Goal: Task Accomplishment & Management: Manage account settings

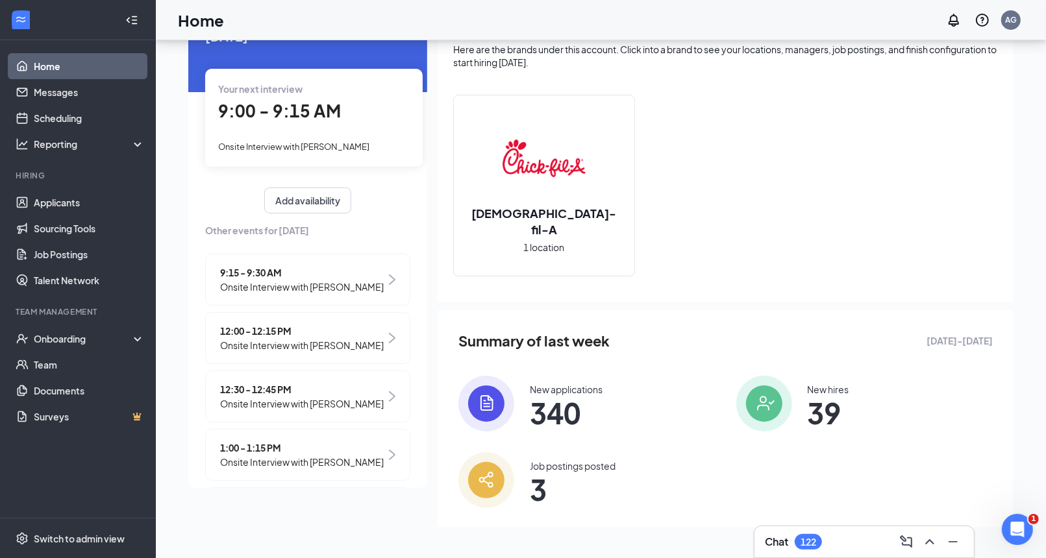
scroll to position [147, 0]
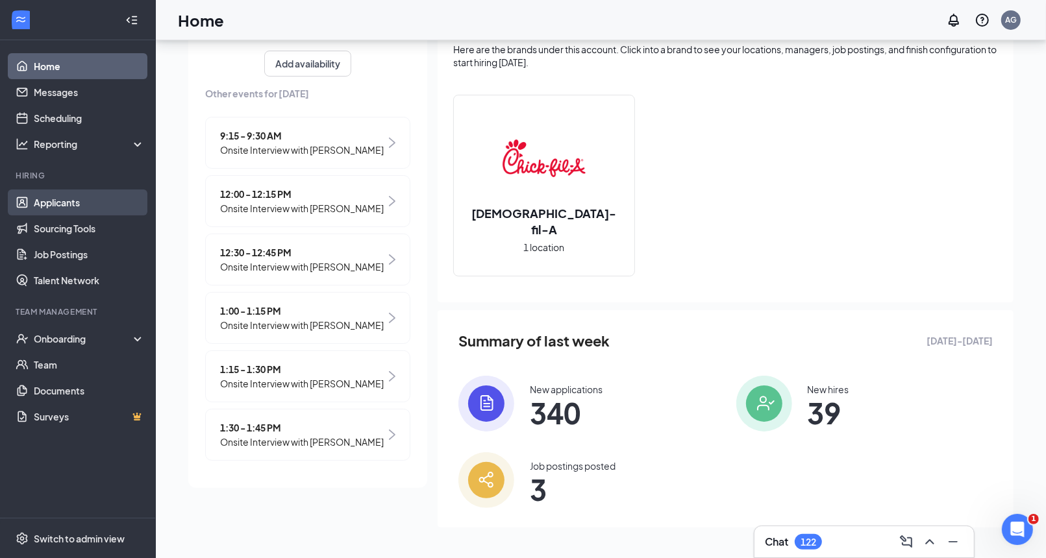
click at [76, 203] on link "Applicants" at bounding box center [89, 203] width 111 height 26
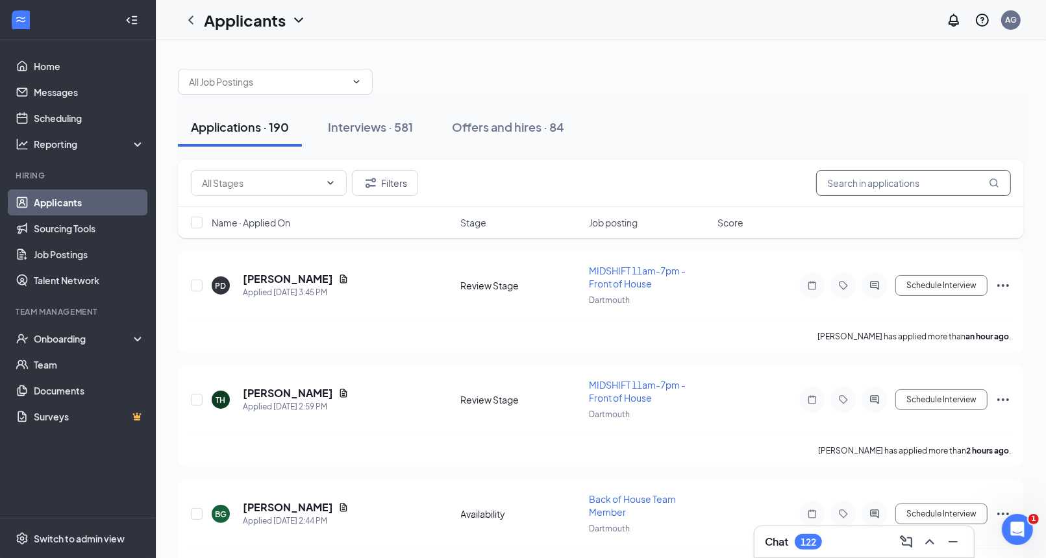
click at [892, 182] on input "text" at bounding box center [913, 183] width 195 height 26
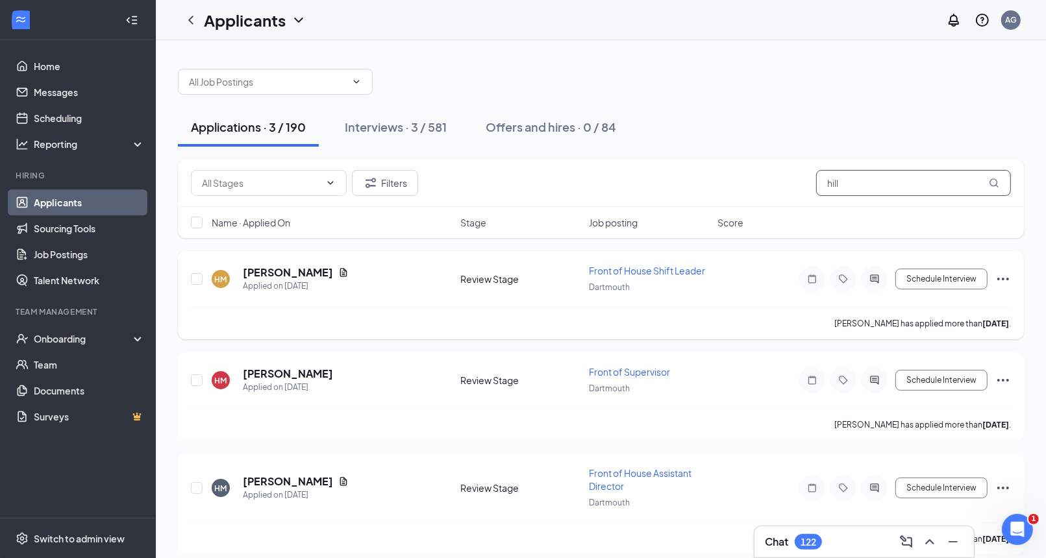
scroll to position [8, 0]
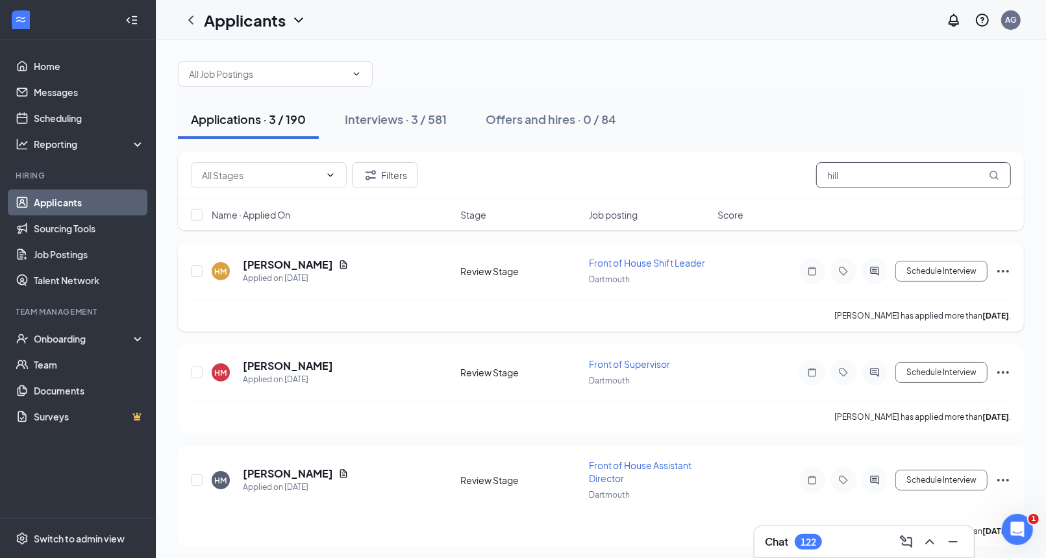
type input "hill"
click at [1004, 267] on icon "Ellipses" at bounding box center [1003, 272] width 16 height 16
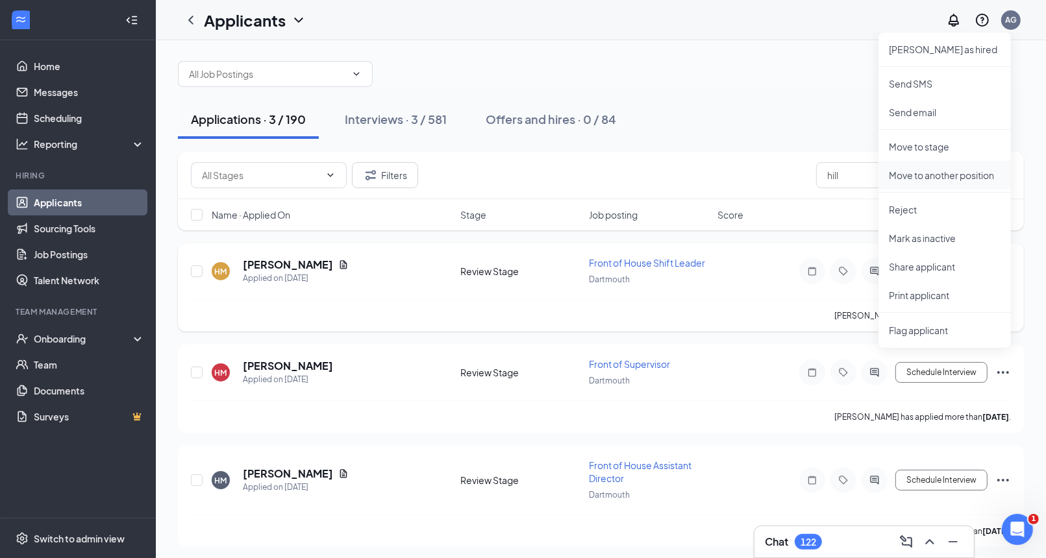
click at [960, 183] on li "Move to another position" at bounding box center [944, 175] width 132 height 29
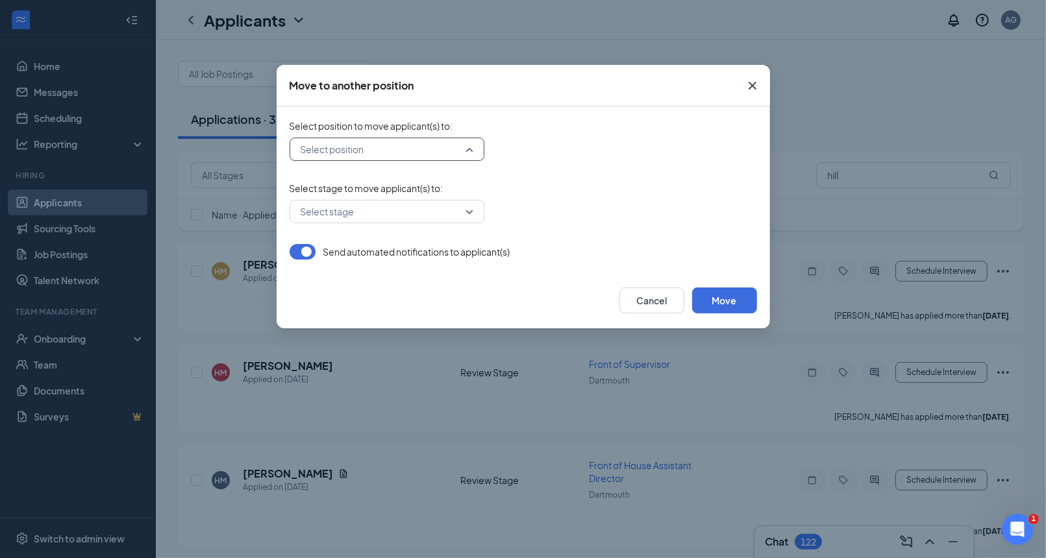
click at [458, 147] on input "search" at bounding box center [382, 149] width 170 height 22
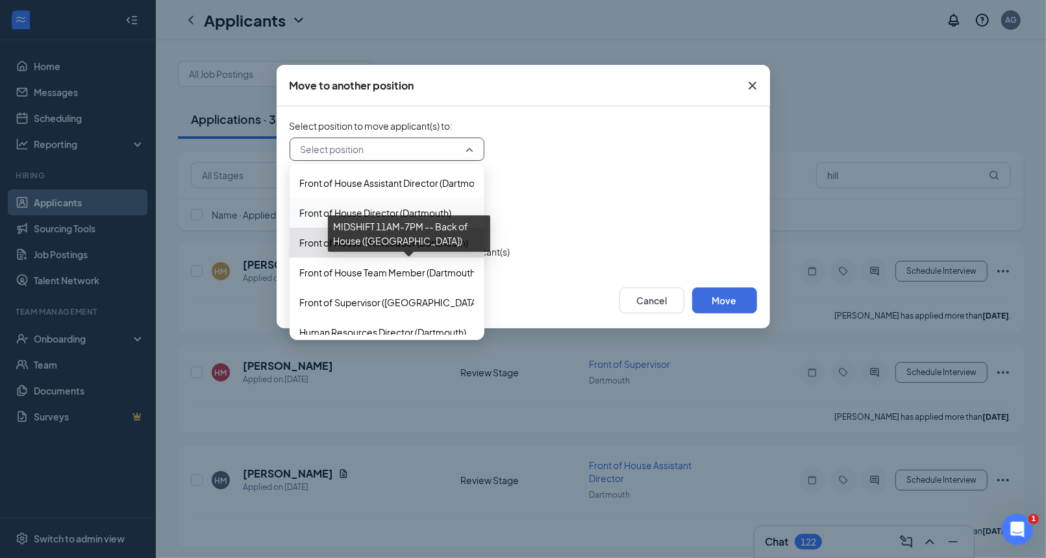
scroll to position [208, 0]
click at [416, 267] on span "Front of House Team Member (Dartmouth)" at bounding box center [389, 274] width 178 height 14
click at [454, 276] on span "Front of House Team Member (Dartmouth)" at bounding box center [389, 274] width 178 height 14
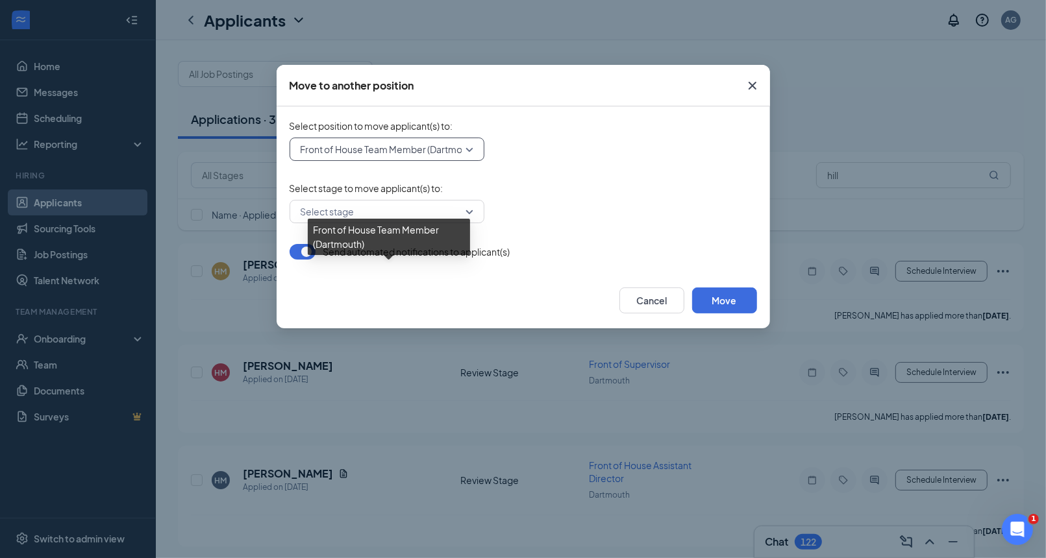
click at [655, 238] on form "Select position to move applicant(s) to : 484235 Front of House Team Member (Da…" at bounding box center [522, 189] width 467 height 140
click at [598, 228] on form "Select position to move applicant(s) to : 484235 Front of House Team Member (Da…" at bounding box center [522, 189] width 467 height 140
click at [461, 214] on input "search" at bounding box center [382, 212] width 170 height 22
click at [469, 208] on div "Select stage" at bounding box center [386, 211] width 195 height 23
click at [455, 224] on form "Select position to move applicant(s) to : 484235 Front of House Team Member (Da…" at bounding box center [522, 189] width 467 height 140
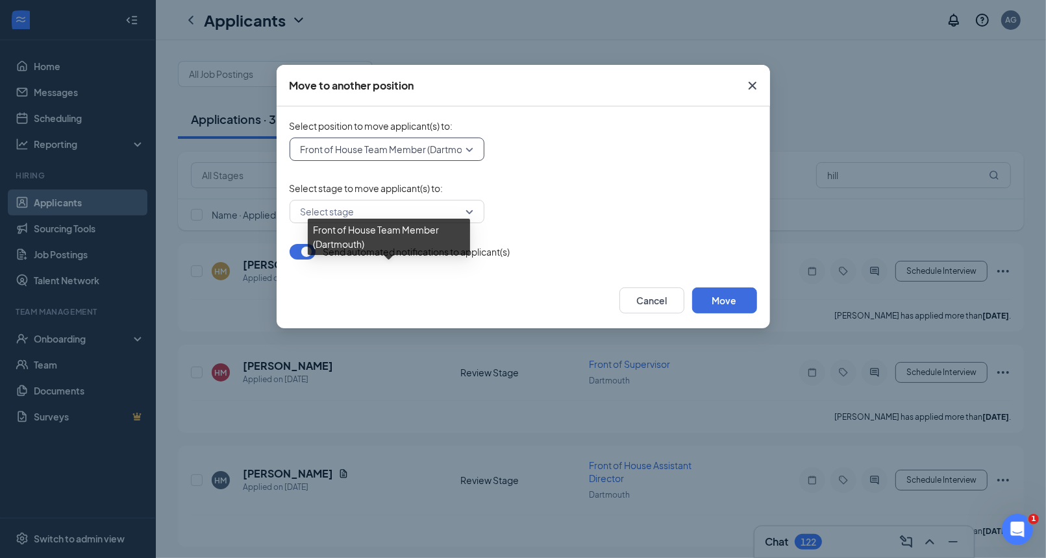
click at [456, 213] on input "search" at bounding box center [382, 212] width 170 height 22
click at [474, 214] on div "Select stage" at bounding box center [386, 211] width 195 height 23
click at [469, 221] on div "Select stage" at bounding box center [386, 211] width 195 height 23
click at [469, 214] on div "Select stage" at bounding box center [386, 211] width 195 height 23
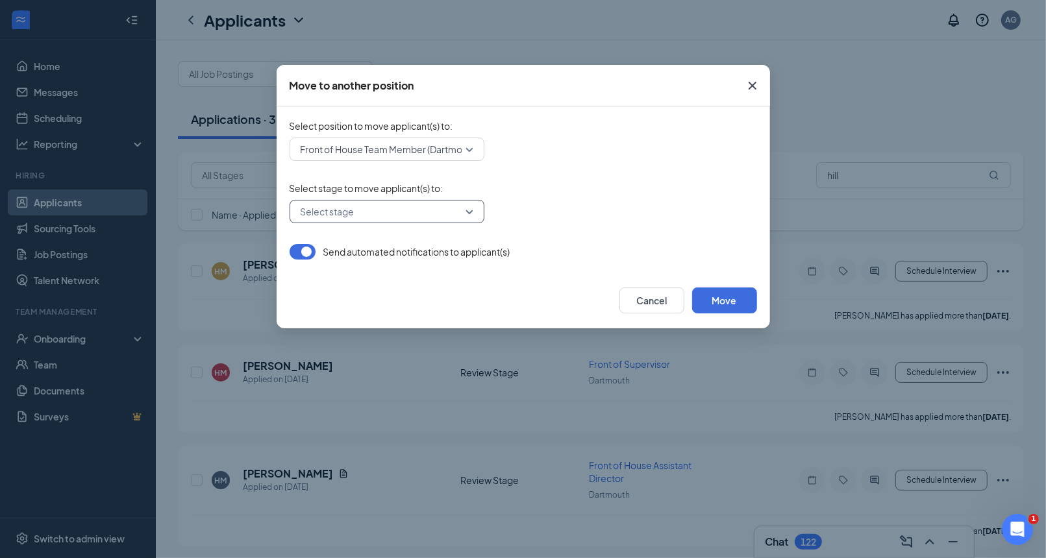
click at [465, 209] on input "search" at bounding box center [382, 212] width 170 height 22
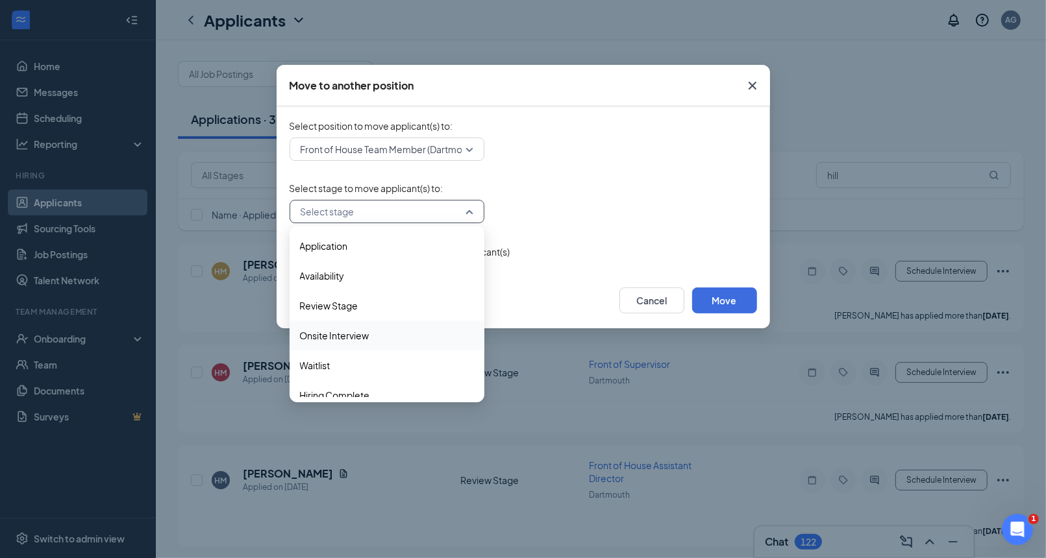
scroll to position [12, 0]
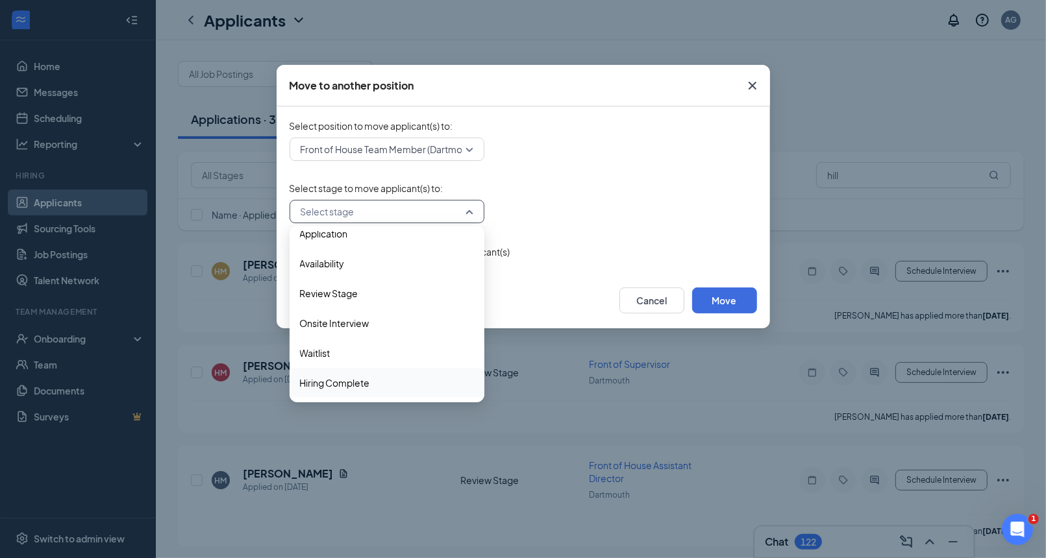
click at [393, 382] on span "Hiring Complete" at bounding box center [387, 383] width 174 height 14
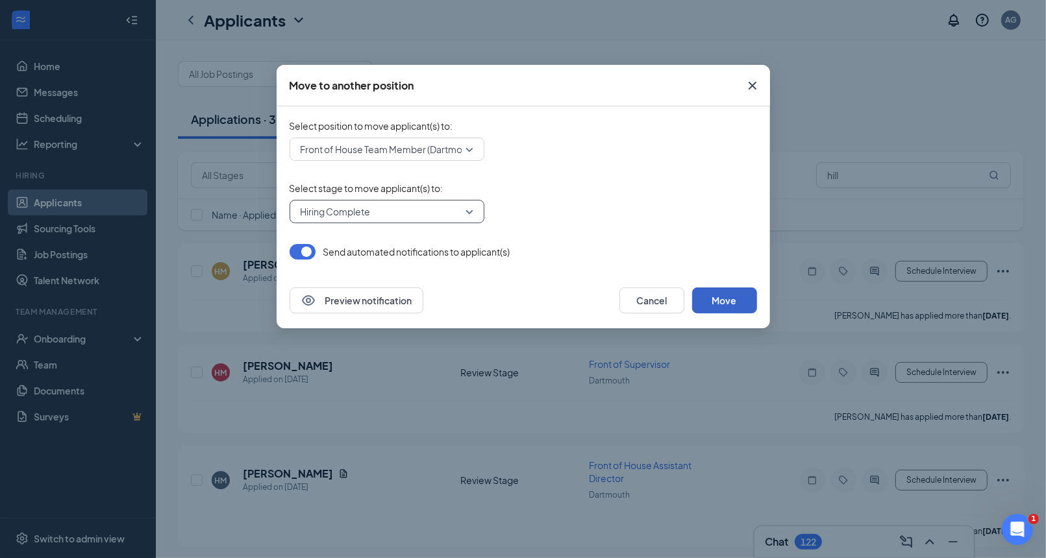
click at [719, 294] on button "Move" at bounding box center [724, 301] width 65 height 26
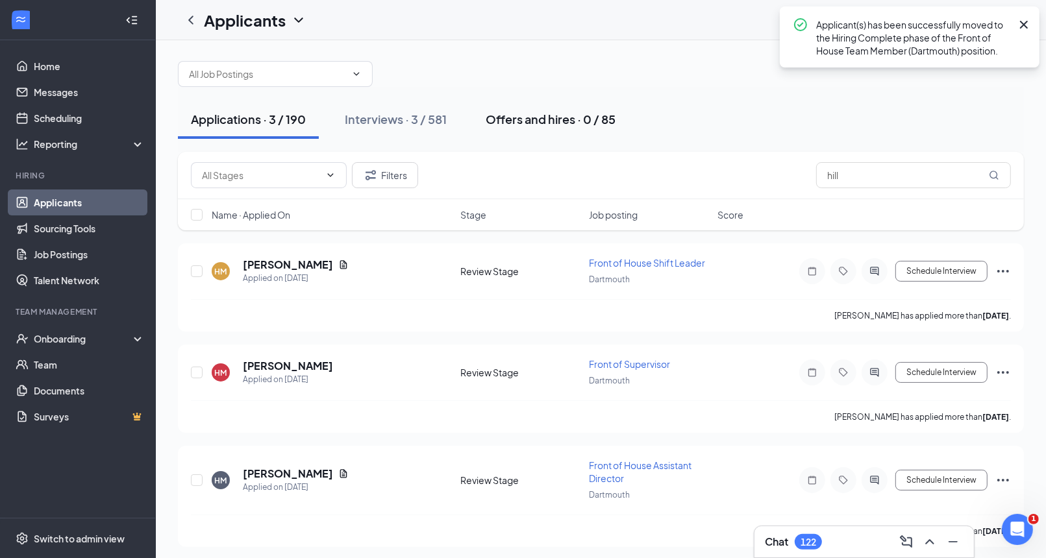
click at [549, 118] on div "Offers and hires · 0 / 85" at bounding box center [550, 119] width 130 height 16
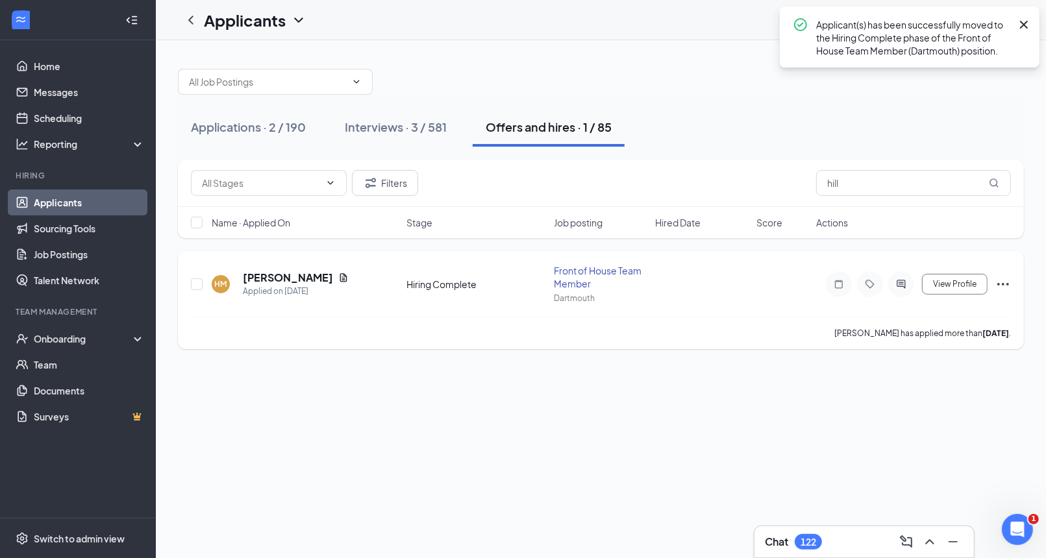
click at [1001, 279] on icon "Ellipses" at bounding box center [1003, 284] width 16 height 16
click at [1031, 16] on div "Applicant(s) has been successfully moved to the Hiring Complete phase of the Fr…" at bounding box center [909, 36] width 260 height 61
click at [1024, 18] on icon "Cross" at bounding box center [1024, 25] width 16 height 16
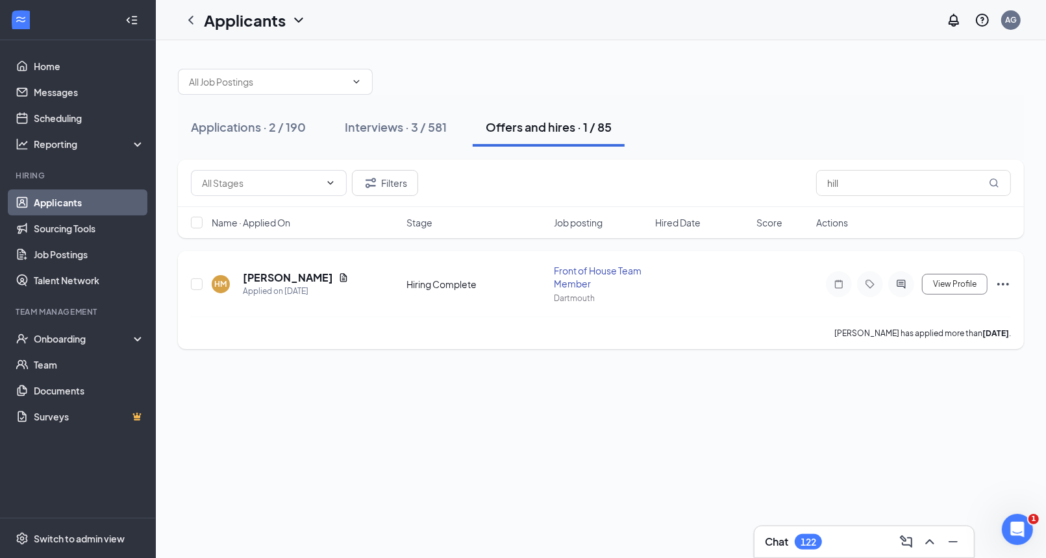
click at [996, 281] on icon "Ellipses" at bounding box center [1003, 284] width 16 height 16
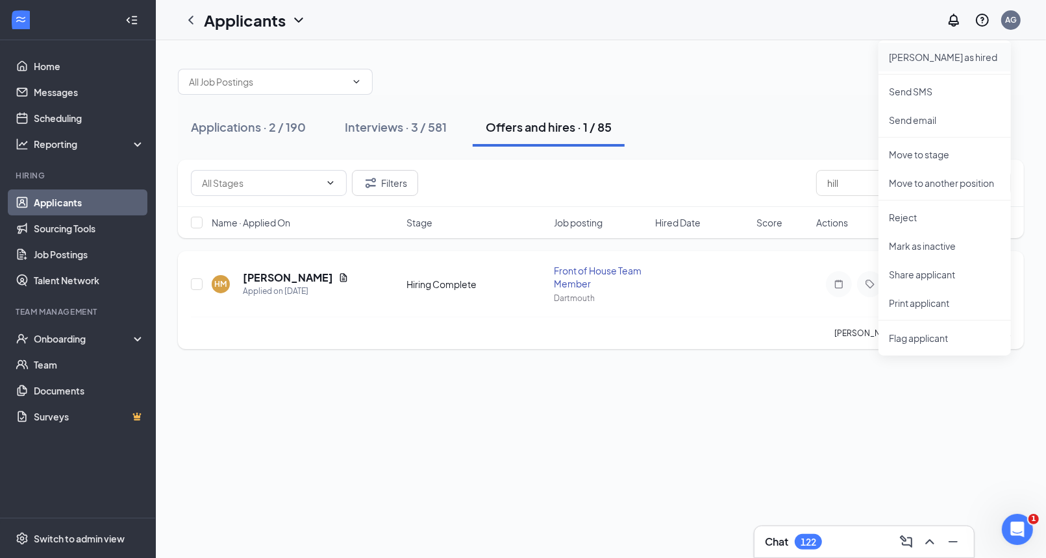
click at [943, 69] on li "Mark as hired" at bounding box center [944, 57] width 132 height 29
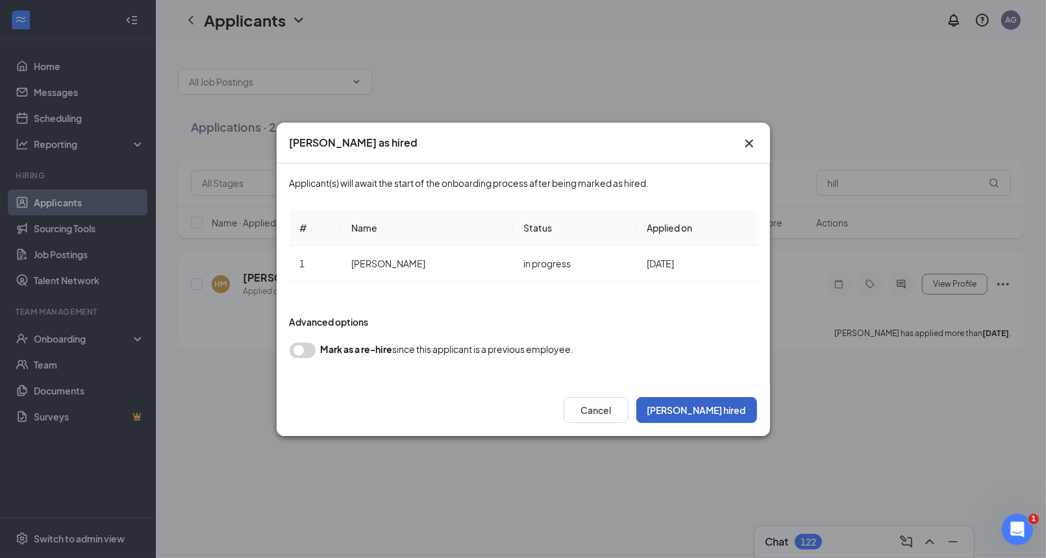
click at [724, 414] on button "Mark hired" at bounding box center [696, 410] width 121 height 26
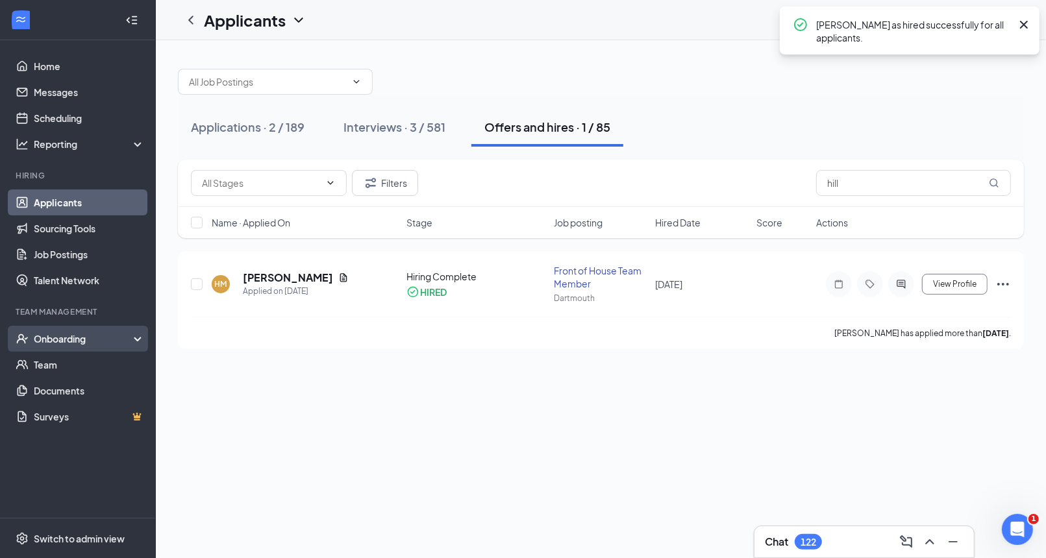
click at [101, 350] on div "Onboarding" at bounding box center [78, 339] width 156 height 26
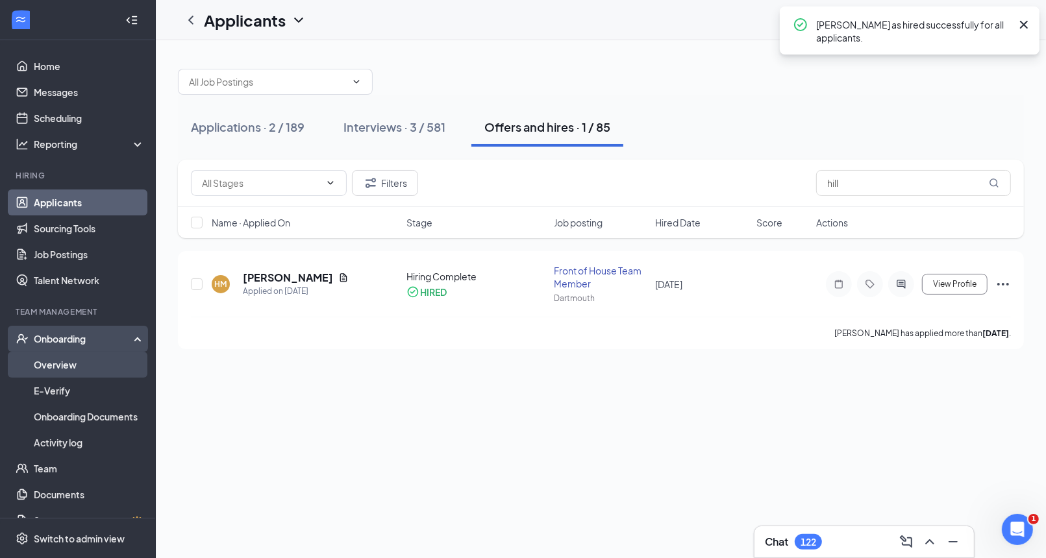
click at [103, 360] on link "Overview" at bounding box center [89, 365] width 111 height 26
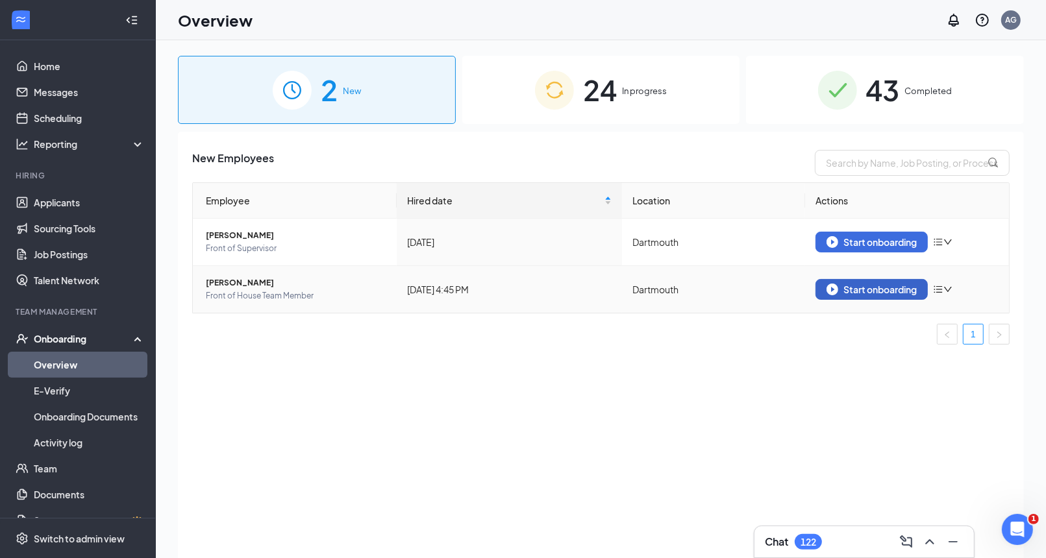
click at [903, 284] on div "Start onboarding" at bounding box center [871, 290] width 90 height 12
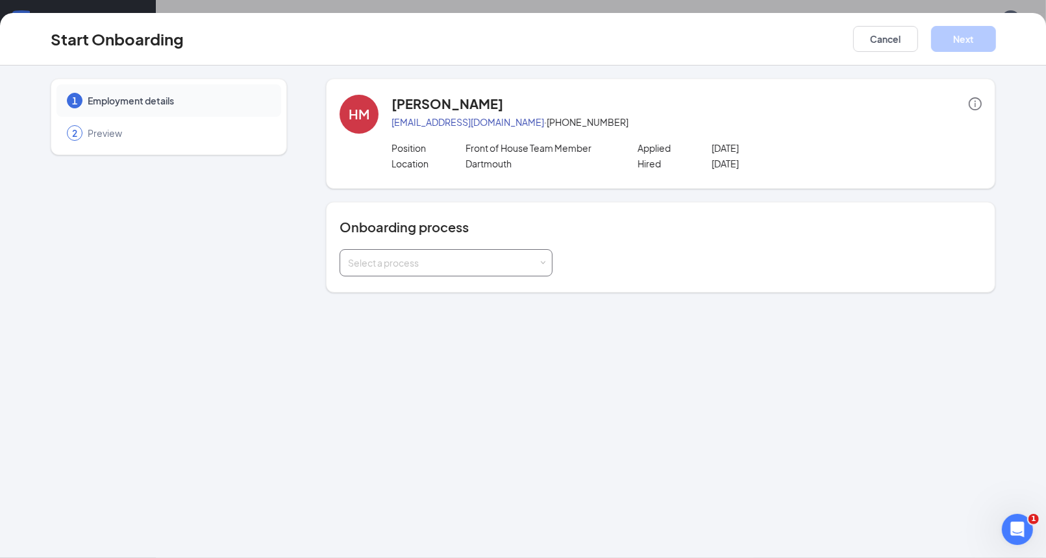
click at [513, 258] on div "Select a process" at bounding box center [443, 262] width 190 height 13
click at [511, 291] on li "New Hire Onboarding" at bounding box center [445, 288] width 213 height 23
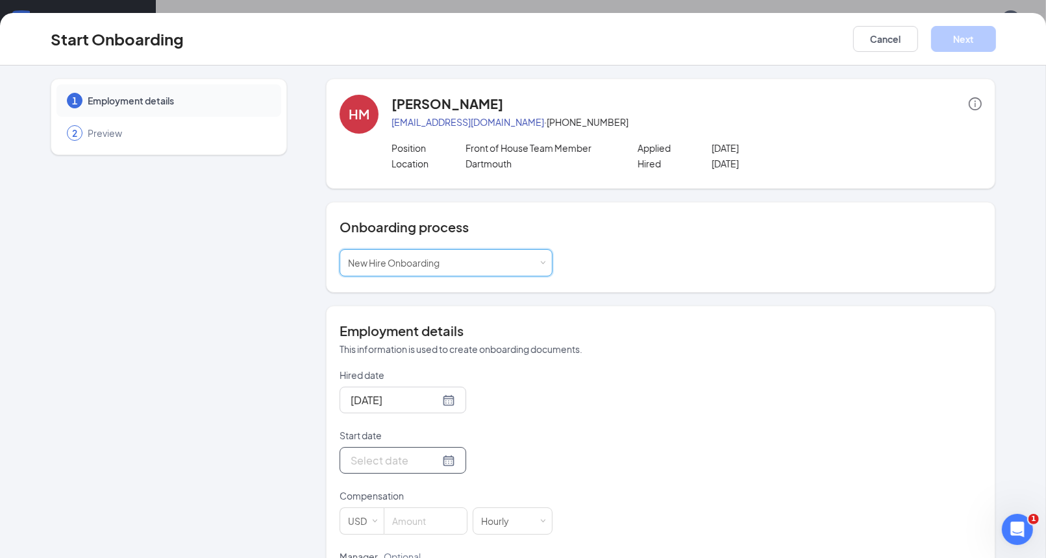
click at [430, 464] on div at bounding box center [402, 460] width 104 height 16
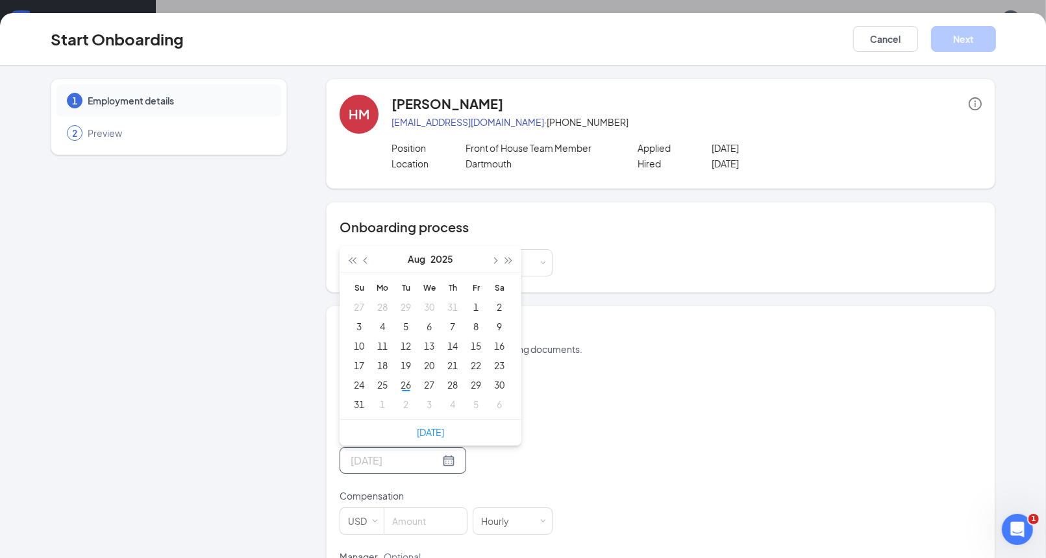
type input "Aug 1, 2025"
type input "Aug 2, 2025"
type input "Sep 5, 2025"
type input "Aug 1, 2025"
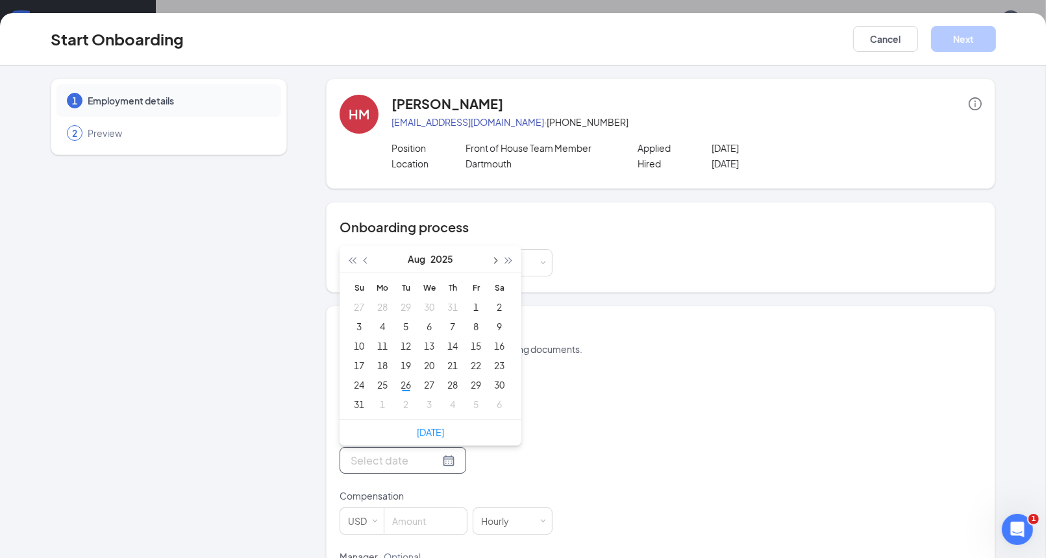
click at [489, 260] on button "button" at bounding box center [494, 259] width 14 height 26
type input "Sep 8, 2025"
click at [380, 326] on div "8" at bounding box center [382, 327] width 16 height 16
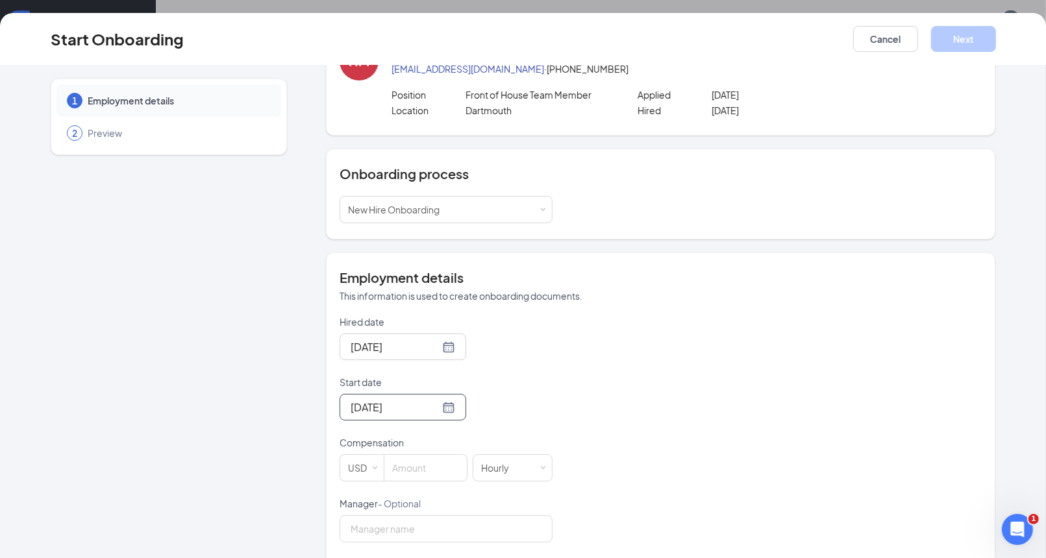
scroll to position [54, 0]
click at [412, 456] on input at bounding box center [425, 467] width 82 height 26
type input "9"
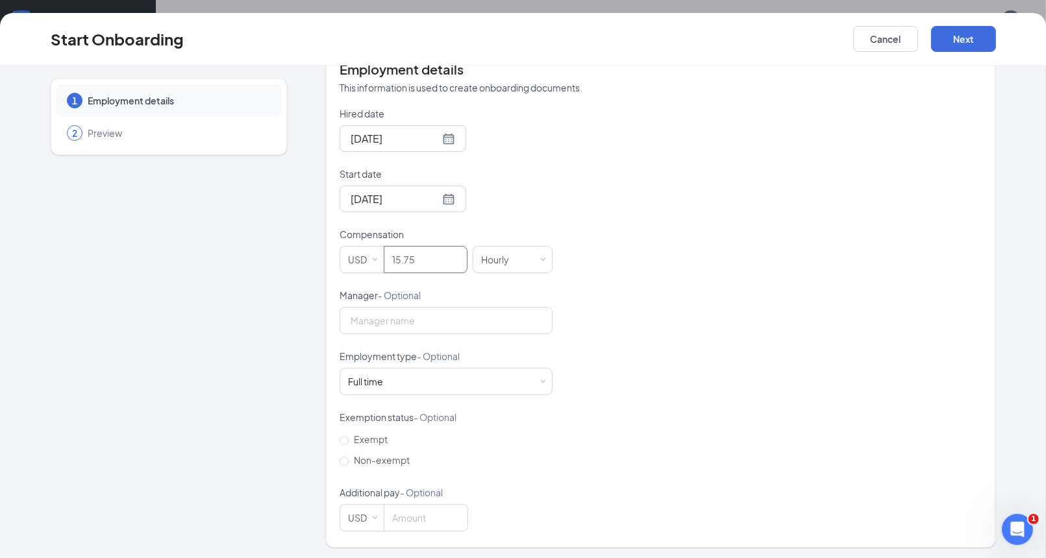
scroll to position [0, 0]
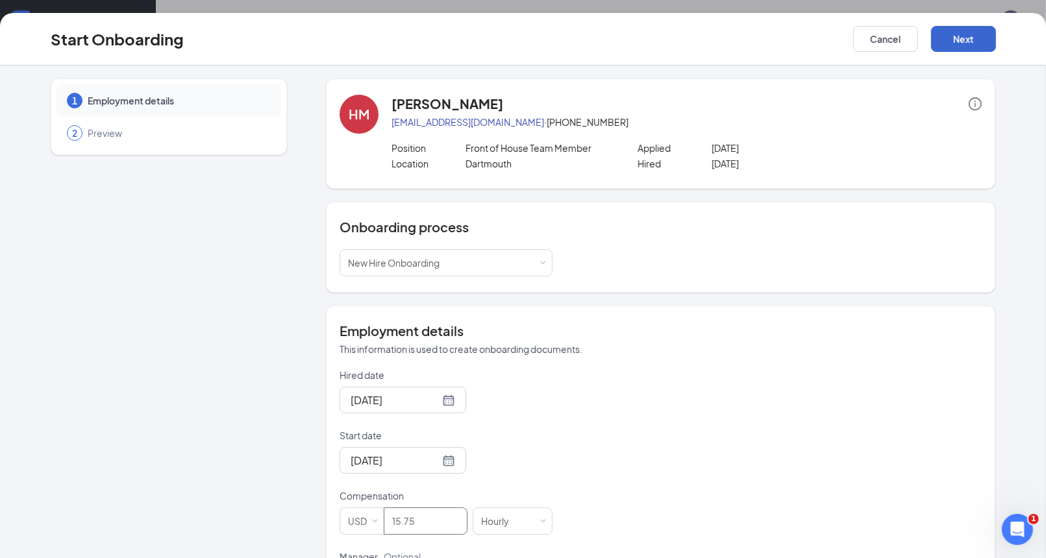
type input "15.75"
click at [967, 47] on button "Next" at bounding box center [963, 39] width 65 height 26
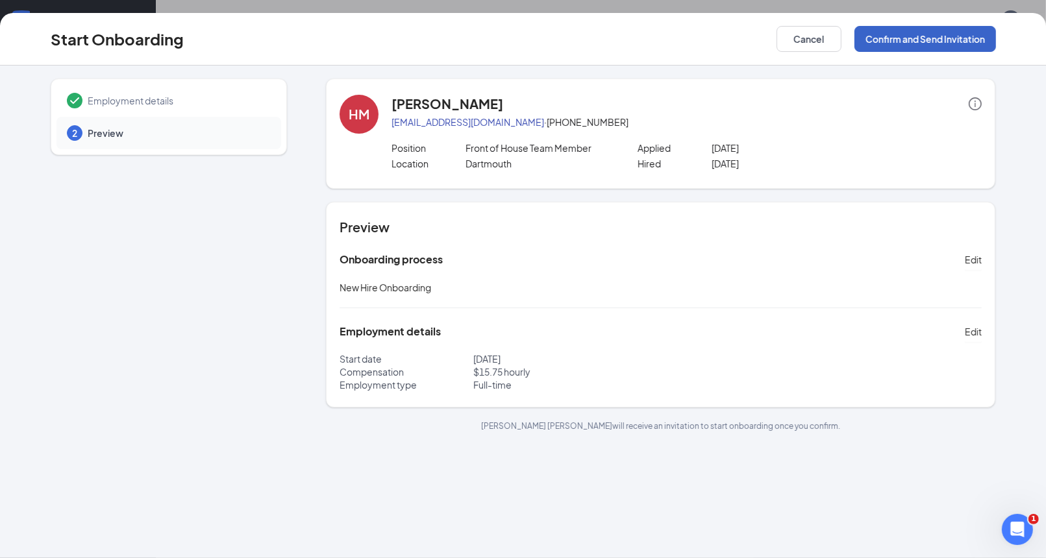
click at [926, 35] on button "Confirm and Send Invitation" at bounding box center [924, 39] width 141 height 26
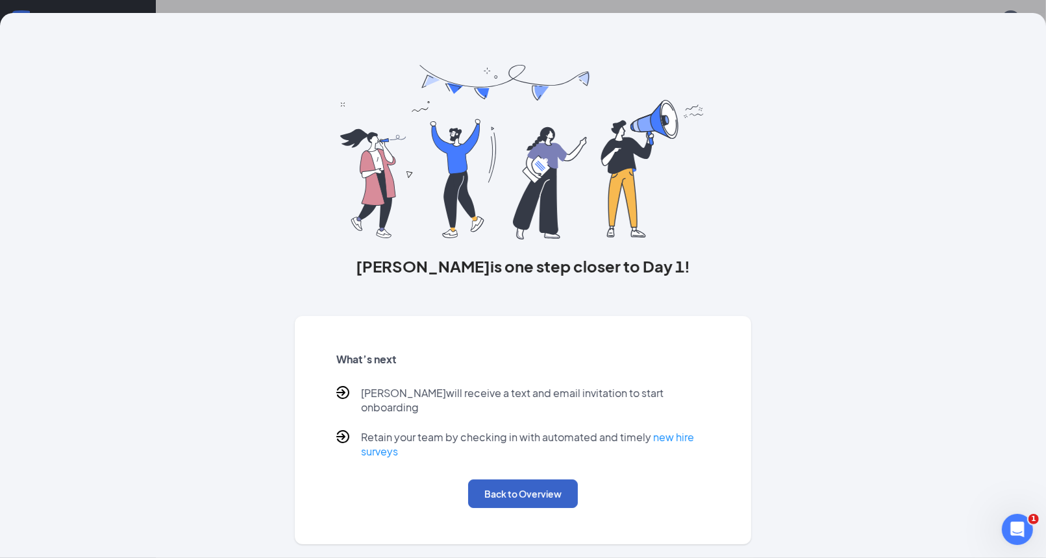
click at [502, 487] on button "Back to Overview" at bounding box center [523, 494] width 110 height 29
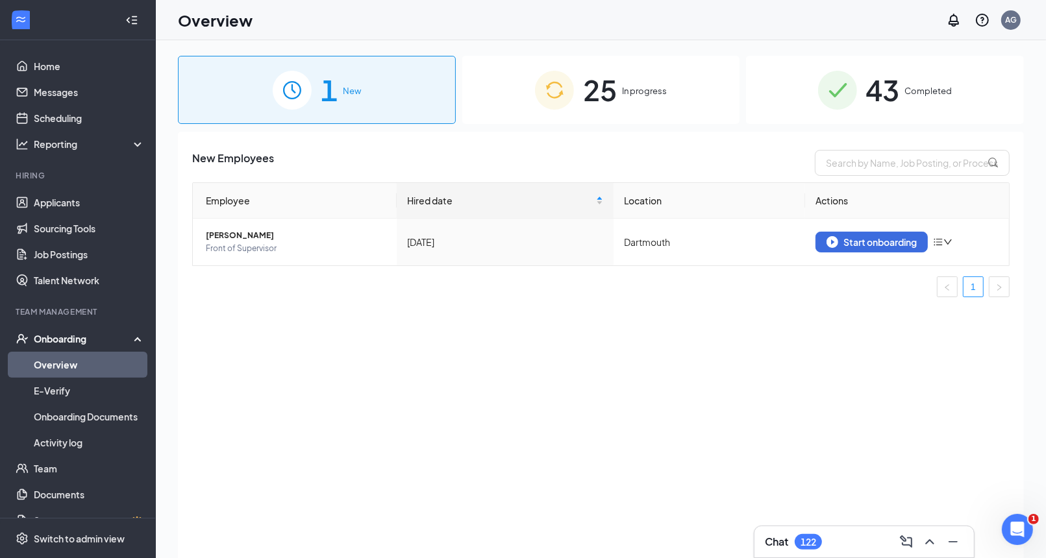
click at [630, 90] on span "In progress" at bounding box center [644, 90] width 45 height 13
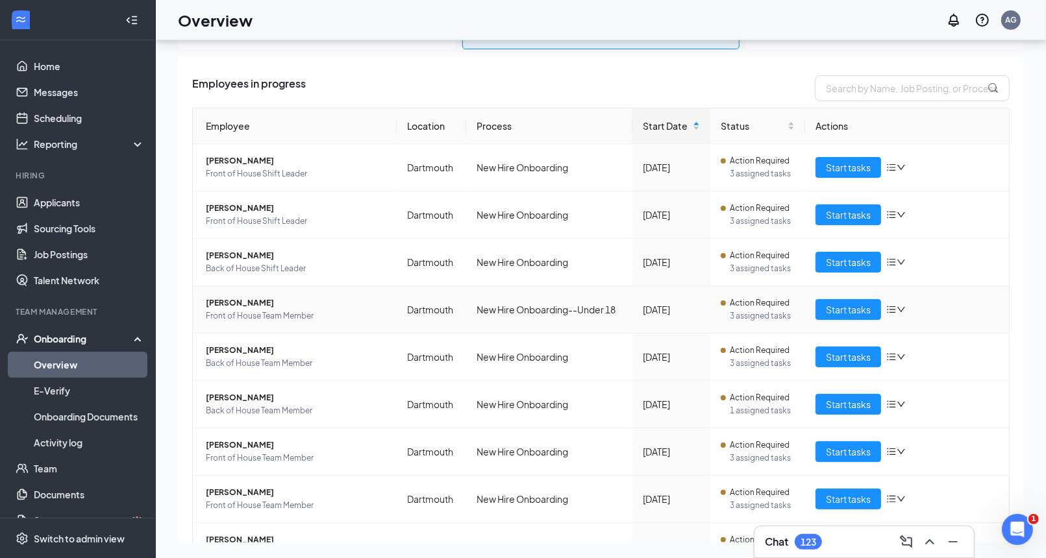
scroll to position [20, 0]
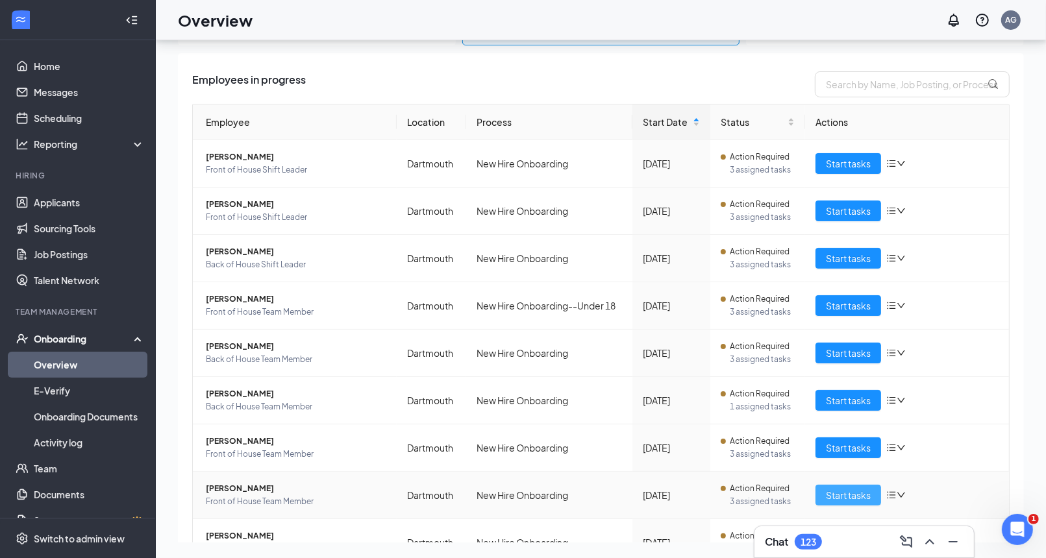
click at [834, 491] on span "Start tasks" at bounding box center [848, 495] width 45 height 14
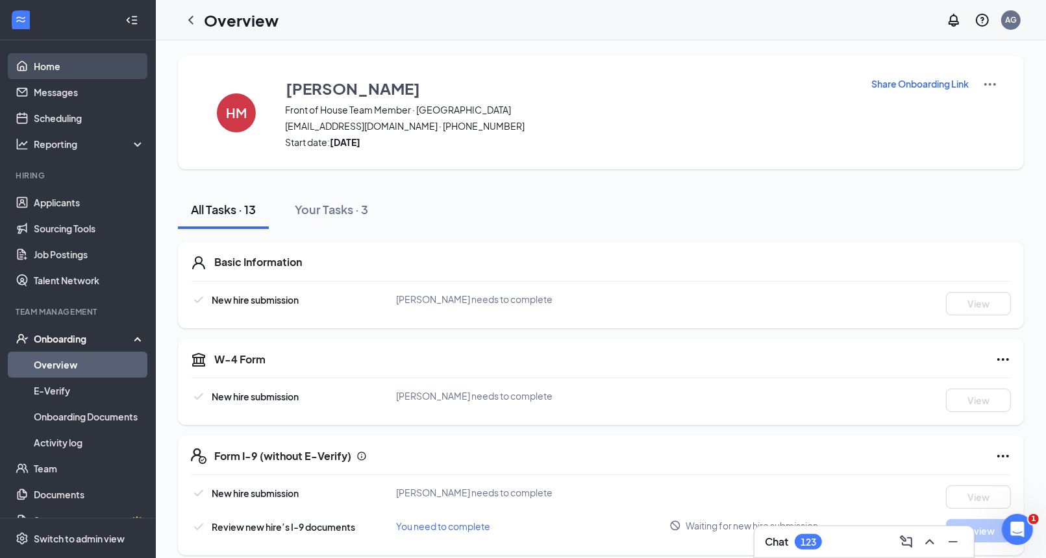
click at [91, 69] on link "Home" at bounding box center [89, 66] width 111 height 26
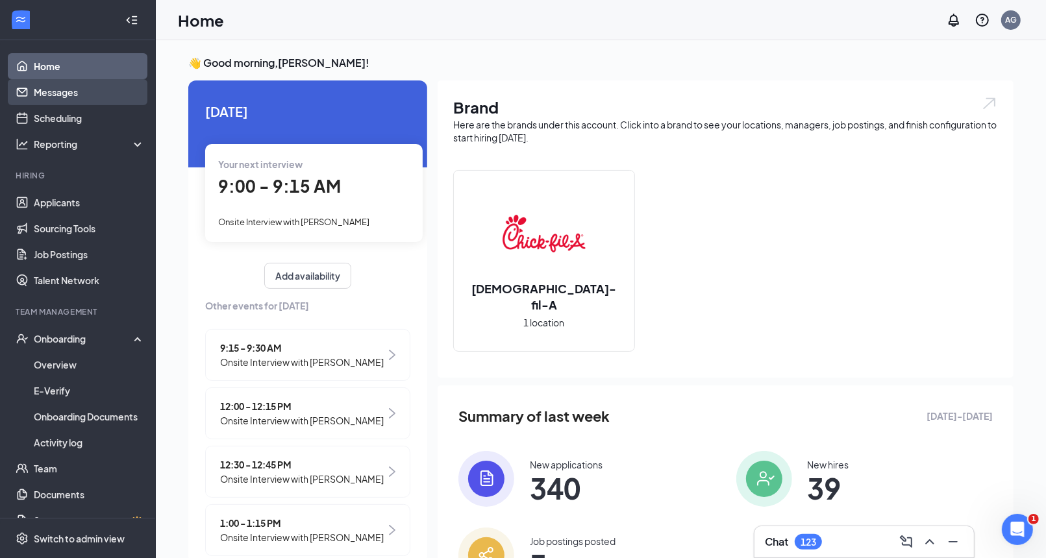
click at [93, 92] on link "Messages" at bounding box center [89, 92] width 111 height 26
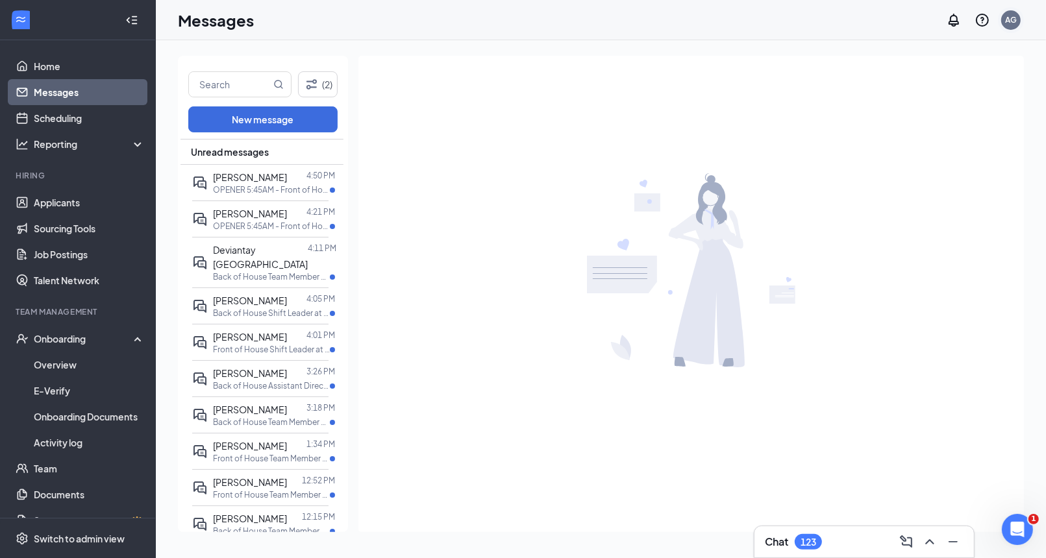
click at [1022, 15] on div "AG" at bounding box center [1011, 20] width 26 height 26
click at [951, 86] on link "My profile" at bounding box center [946, 88] width 140 height 13
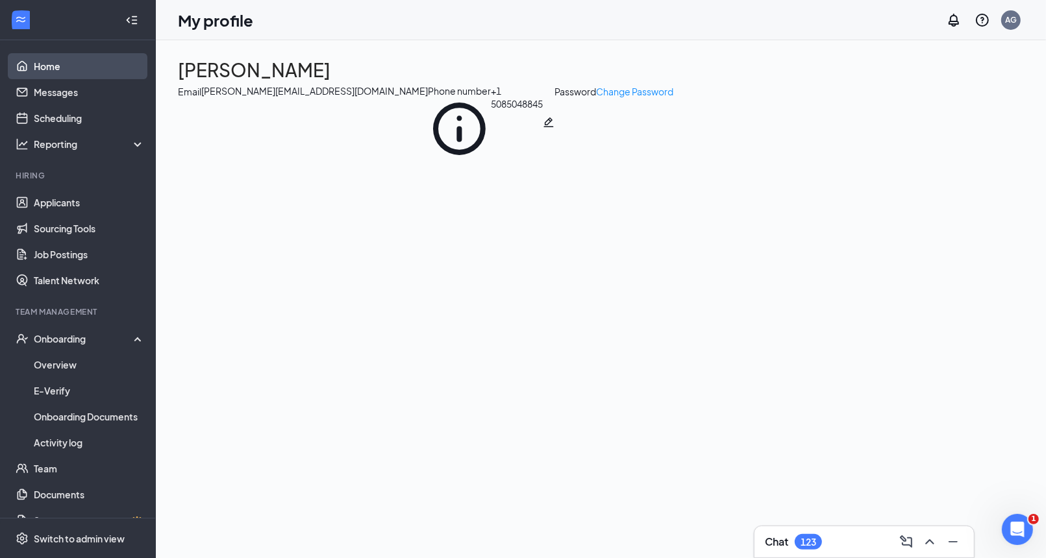
click at [96, 69] on link "Home" at bounding box center [89, 66] width 111 height 26
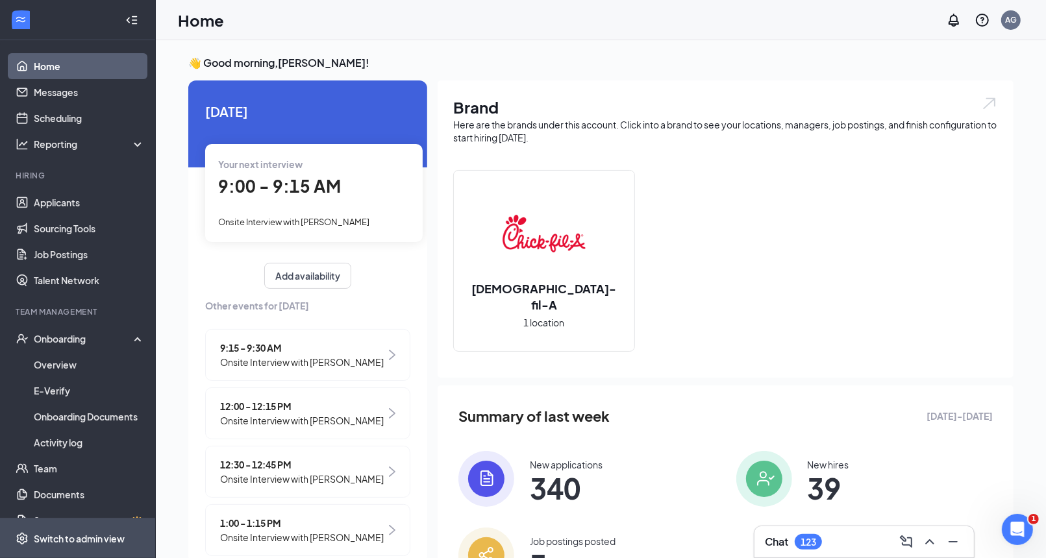
click at [109, 541] on div "Switch to admin view" at bounding box center [79, 538] width 91 height 13
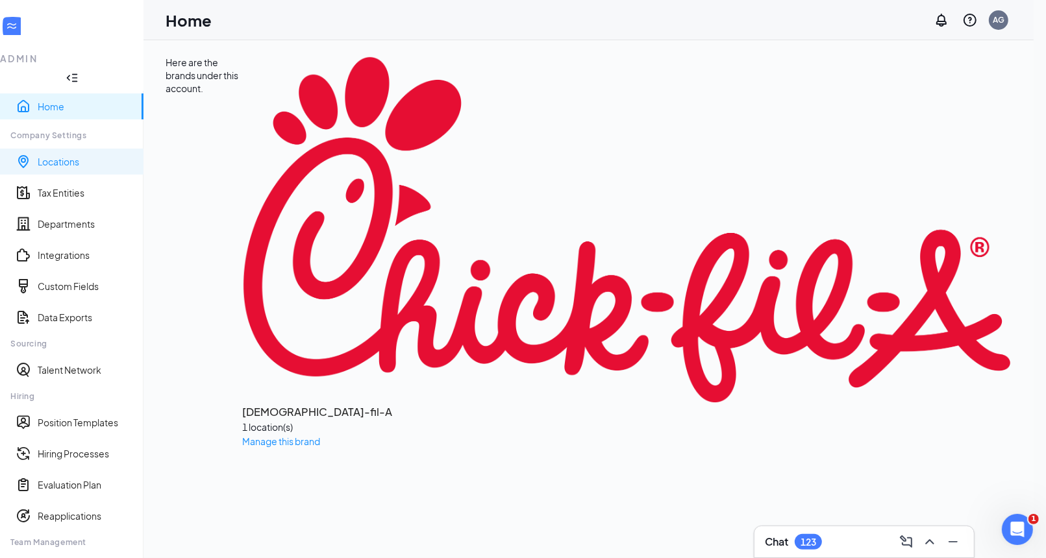
click at [81, 155] on link "Locations" at bounding box center [85, 161] width 95 height 13
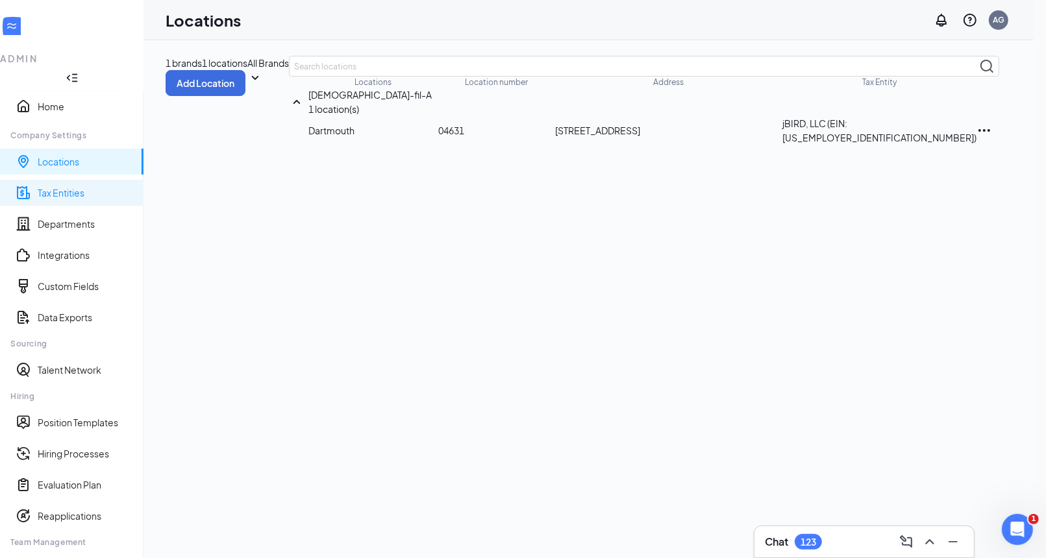
click at [84, 186] on link "Tax Entities" at bounding box center [85, 192] width 95 height 13
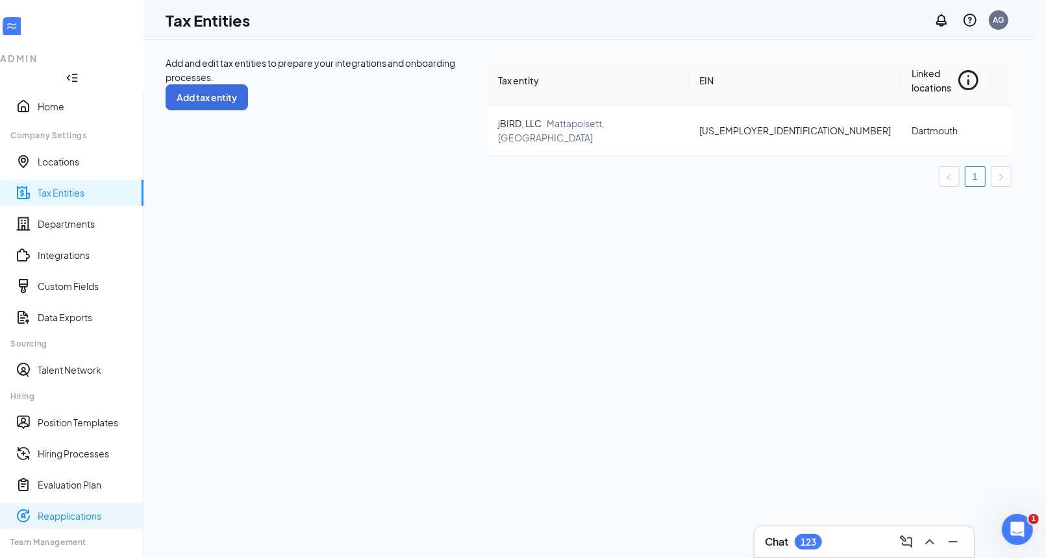
click at [73, 509] on link "Reapplications" at bounding box center [85, 515] width 95 height 13
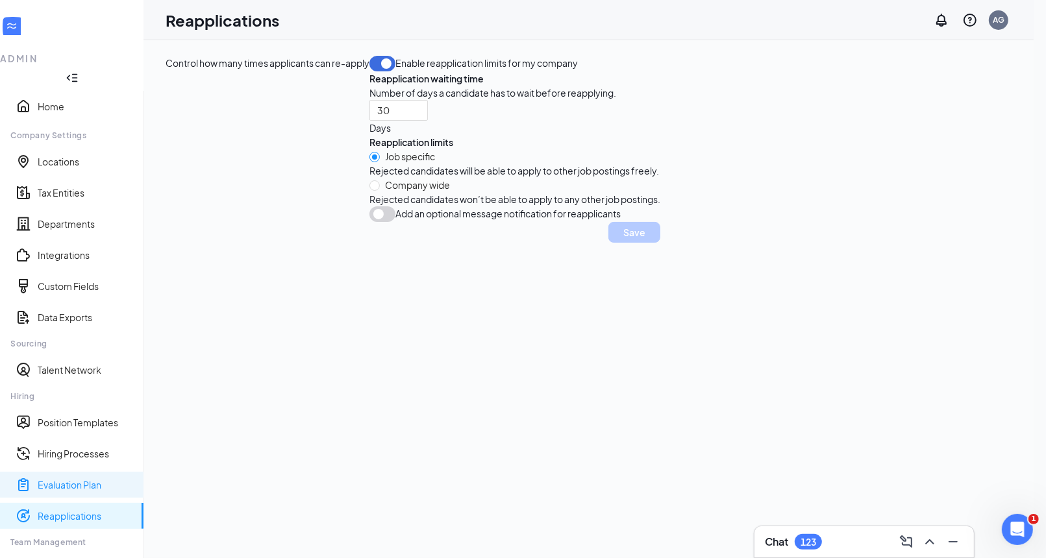
click at [106, 478] on link "Evaluation Plan" at bounding box center [85, 484] width 95 height 13
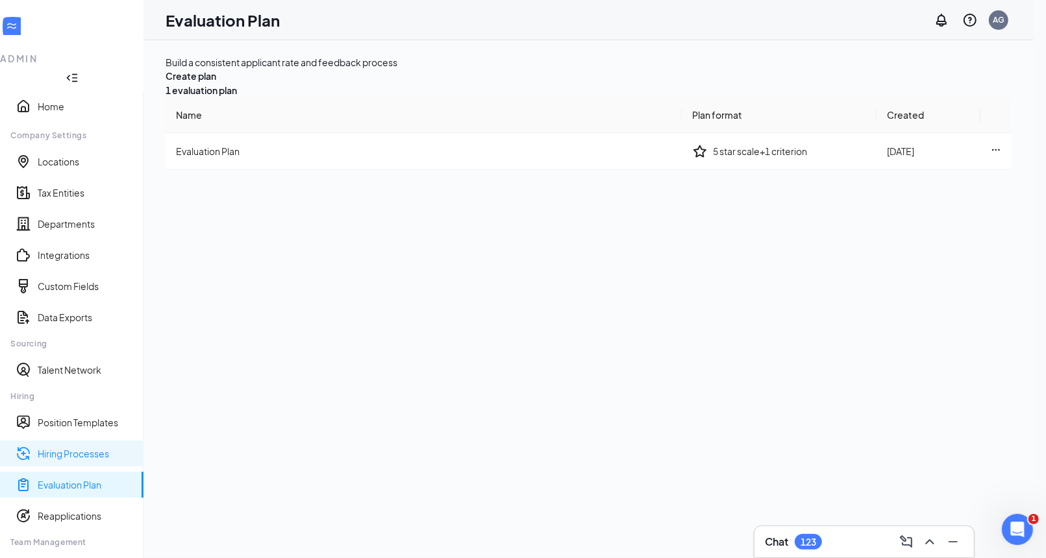
click at [121, 447] on link "Hiring Processes" at bounding box center [85, 453] width 95 height 13
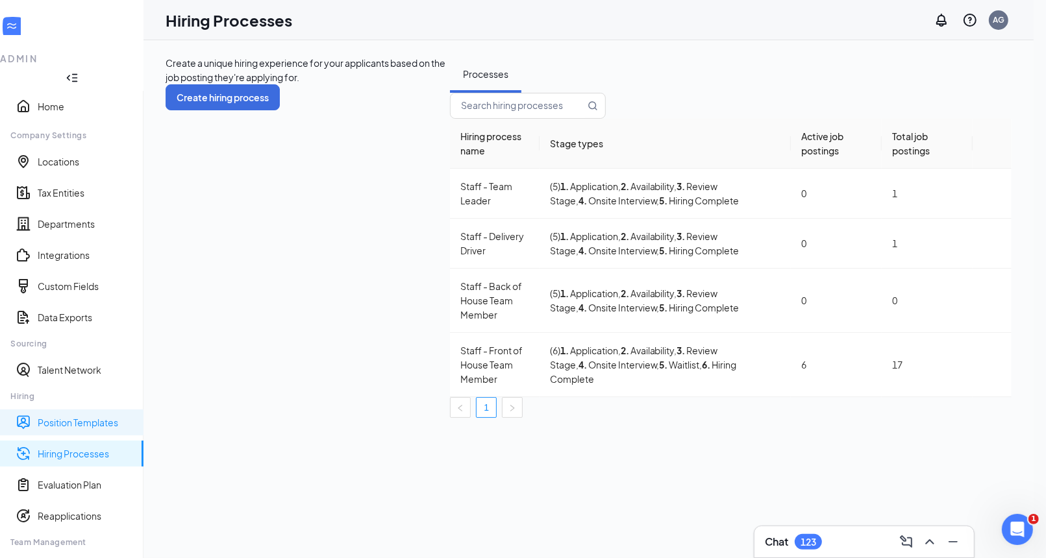
click at [128, 416] on link "Position Templates" at bounding box center [85, 422] width 95 height 13
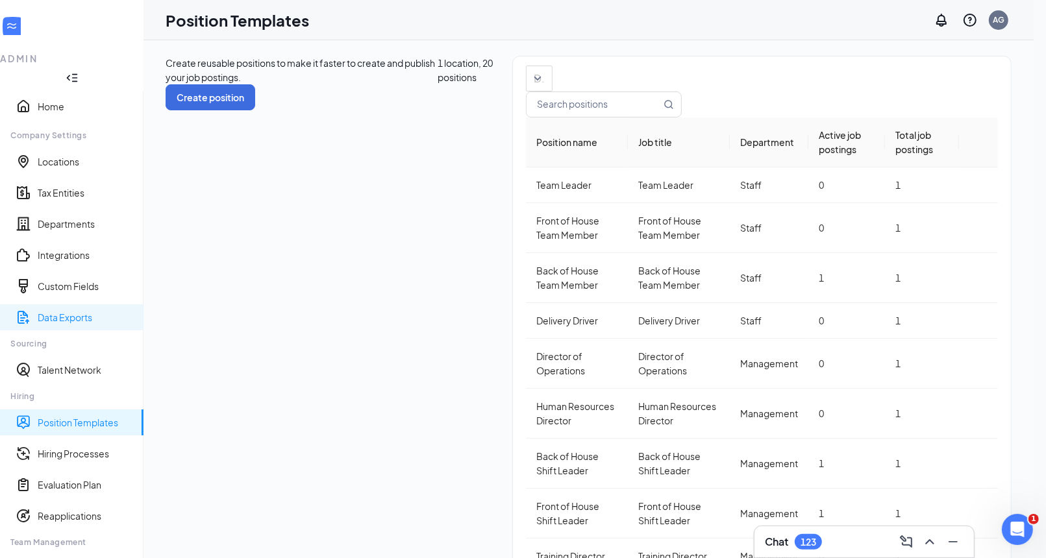
click at [133, 311] on link "Data Exports" at bounding box center [85, 317] width 95 height 13
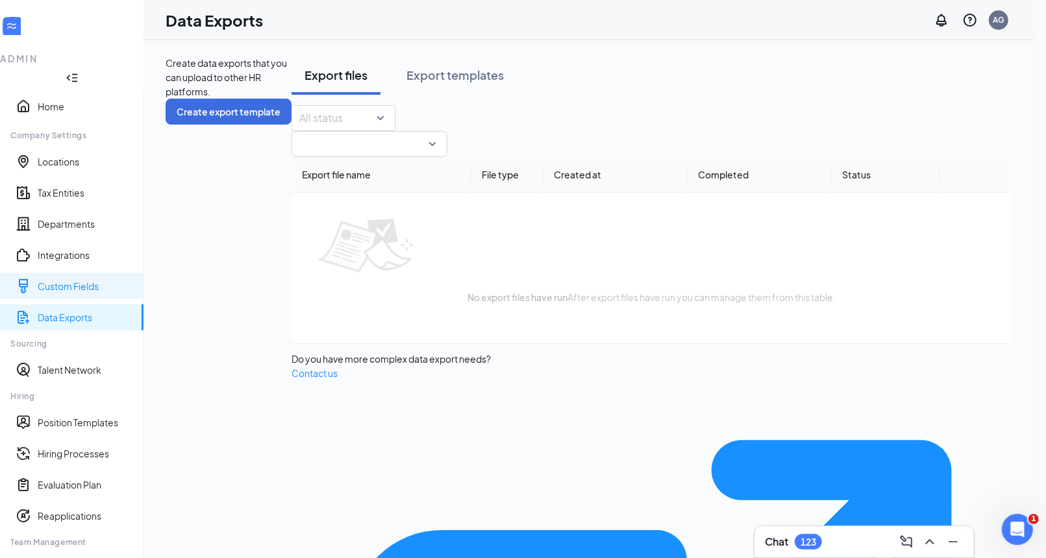
click at [133, 280] on link "Custom Fields" at bounding box center [85, 286] width 95 height 13
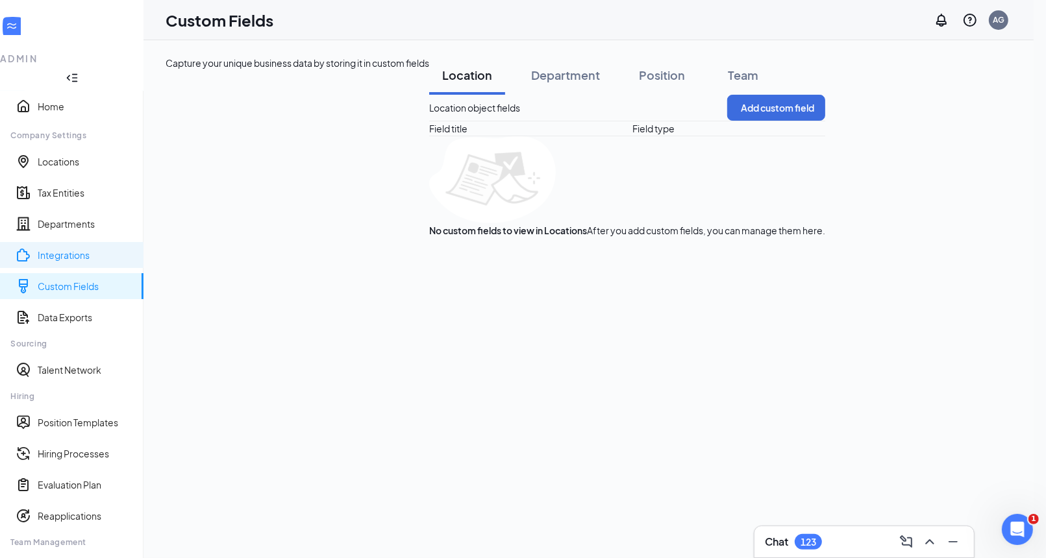
click at [123, 249] on link "Integrations" at bounding box center [85, 255] width 95 height 13
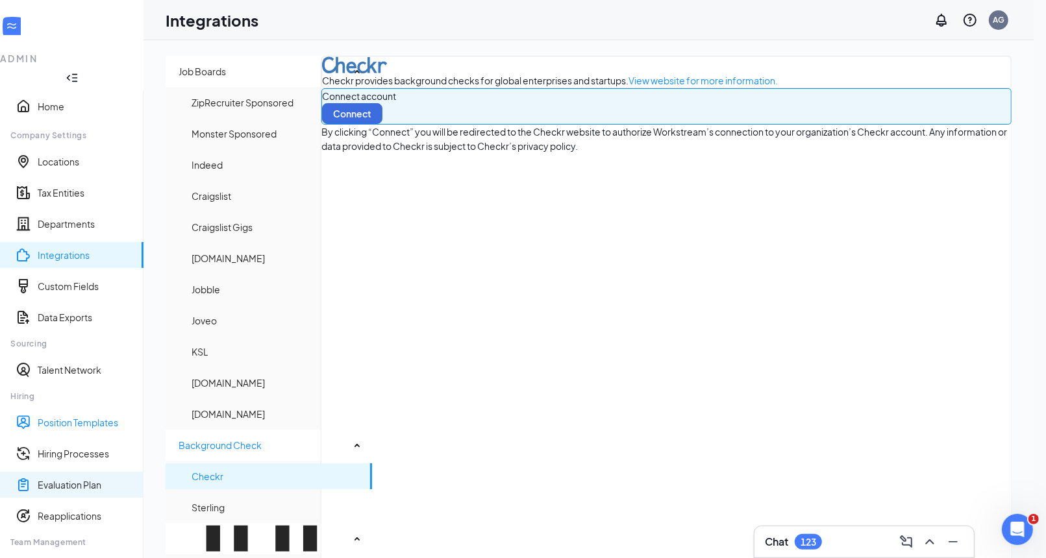
scroll to position [92, 0]
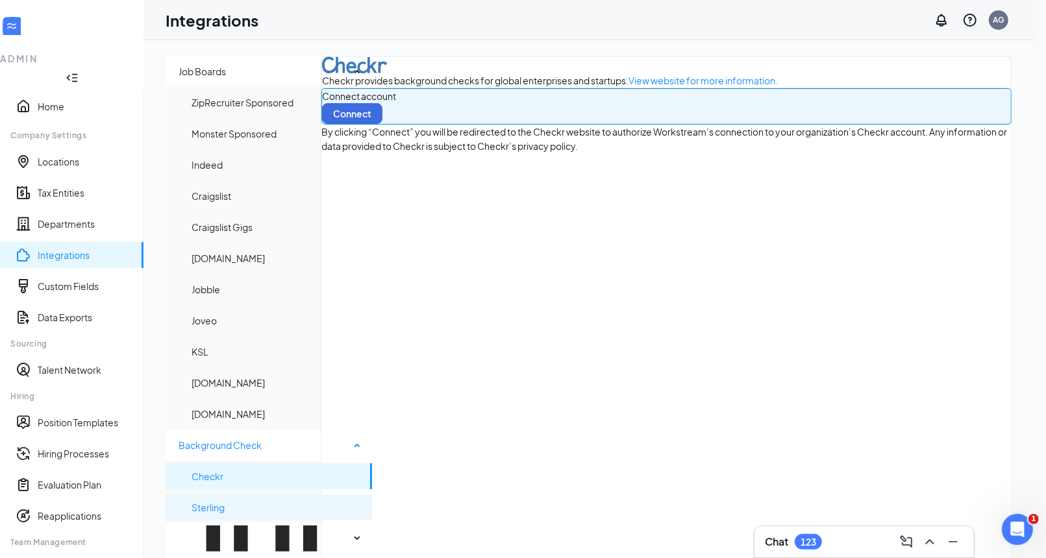
click at [236, 495] on span "Sterling" at bounding box center [276, 508] width 170 height 26
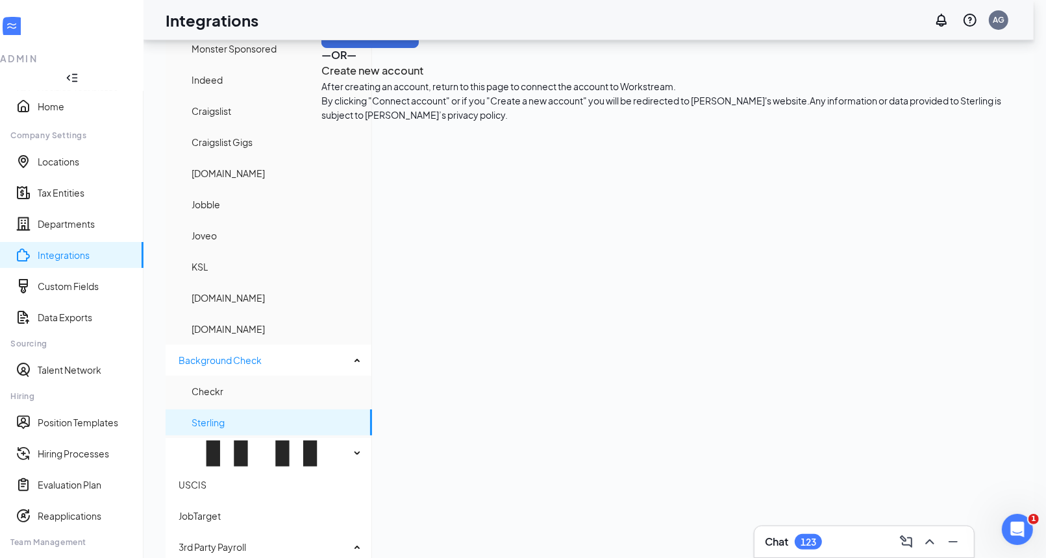
scroll to position [84, 0]
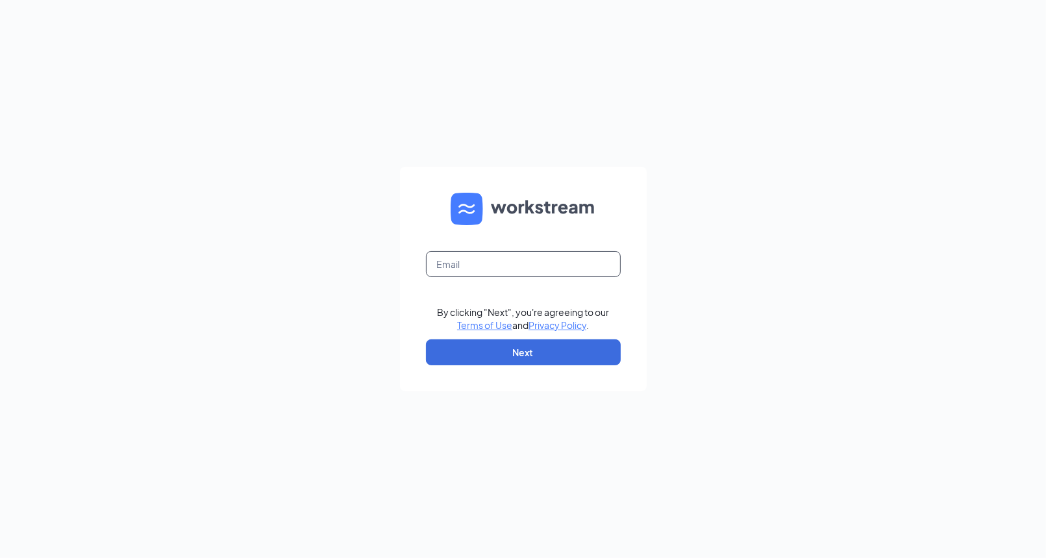
click at [521, 263] on input "text" at bounding box center [523, 264] width 195 height 26
type input "[PERSON_NAME][EMAIL_ADDRESS][DOMAIN_NAME]"
click at [469, 341] on button "Next" at bounding box center [523, 352] width 195 height 26
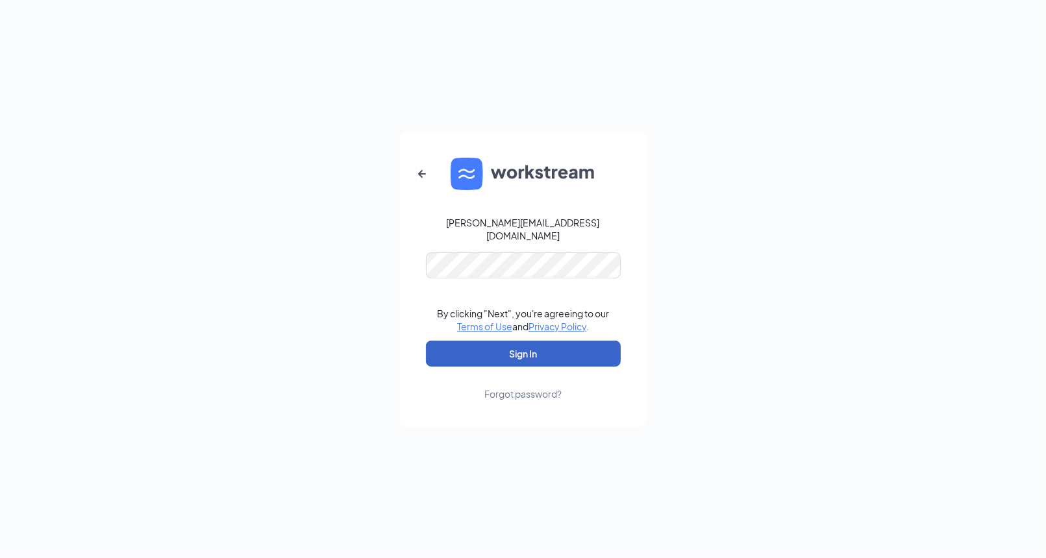
click at [527, 348] on button "Sign In" at bounding box center [523, 354] width 195 height 26
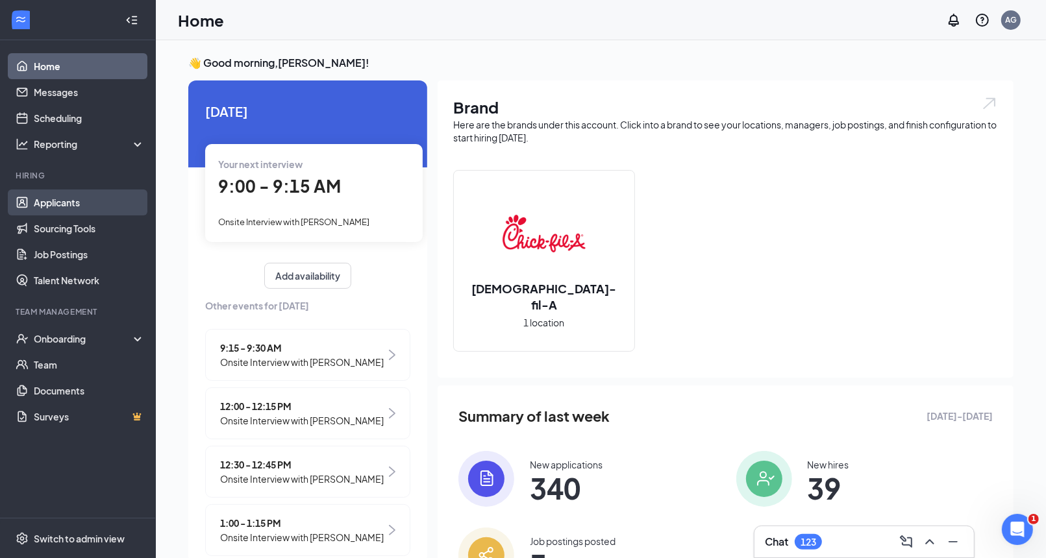
click at [106, 206] on link "Applicants" at bounding box center [89, 203] width 111 height 26
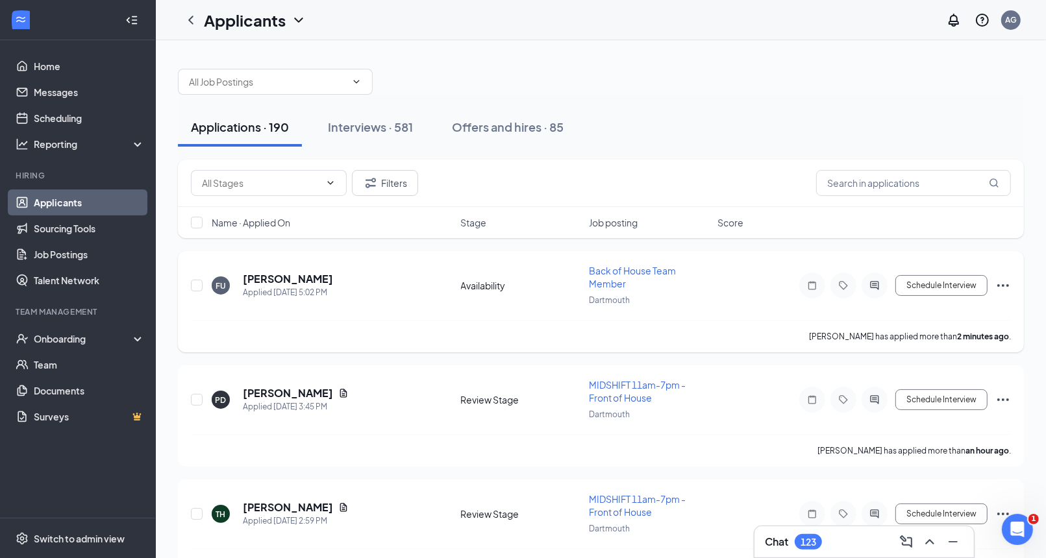
click at [1004, 284] on icon "Ellipses" at bounding box center [1003, 286] width 16 height 16
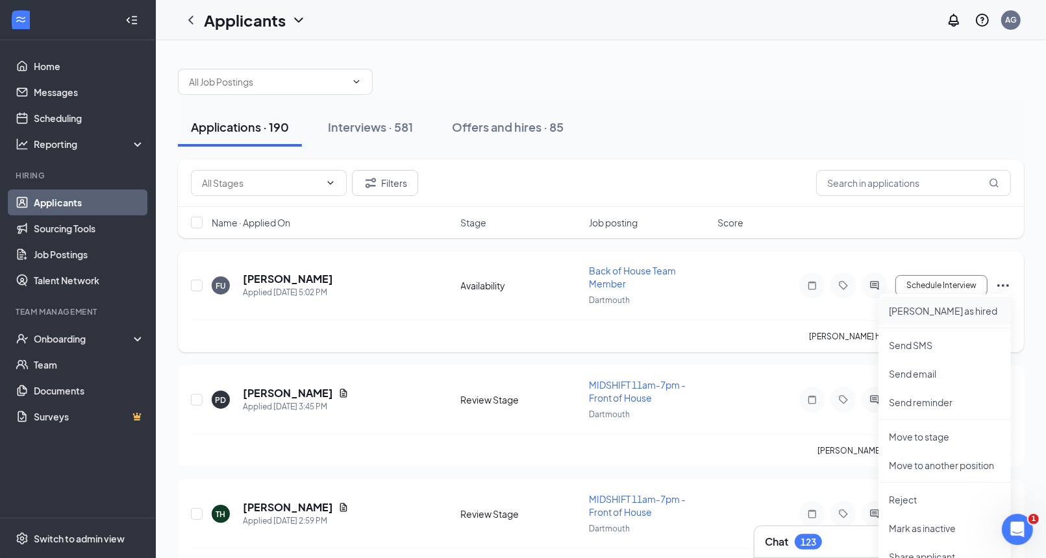
click at [926, 313] on p "Mark as hired" at bounding box center [945, 310] width 112 height 13
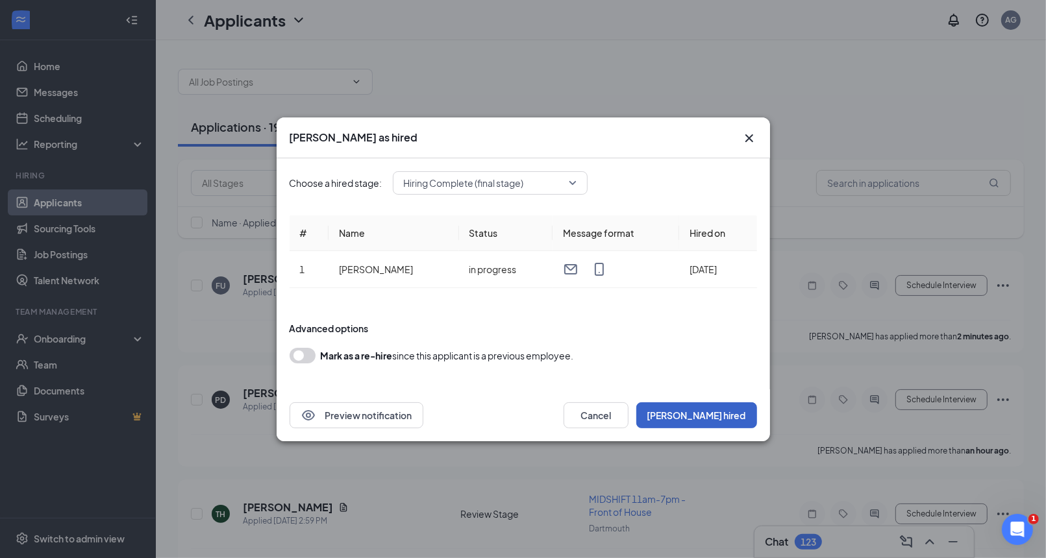
click at [727, 404] on button "Mark hired" at bounding box center [696, 415] width 121 height 26
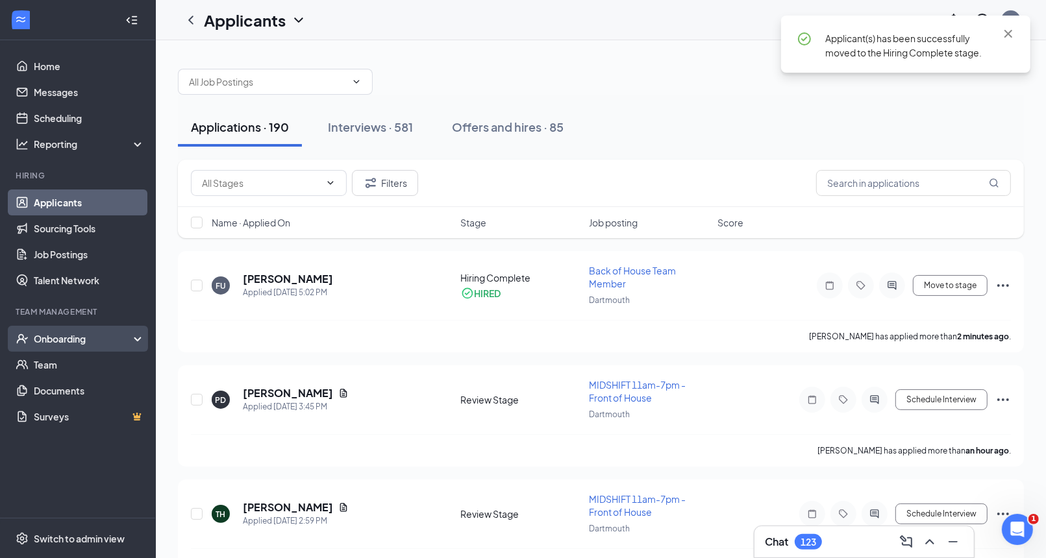
click at [104, 332] on div "Onboarding" at bounding box center [84, 338] width 100 height 13
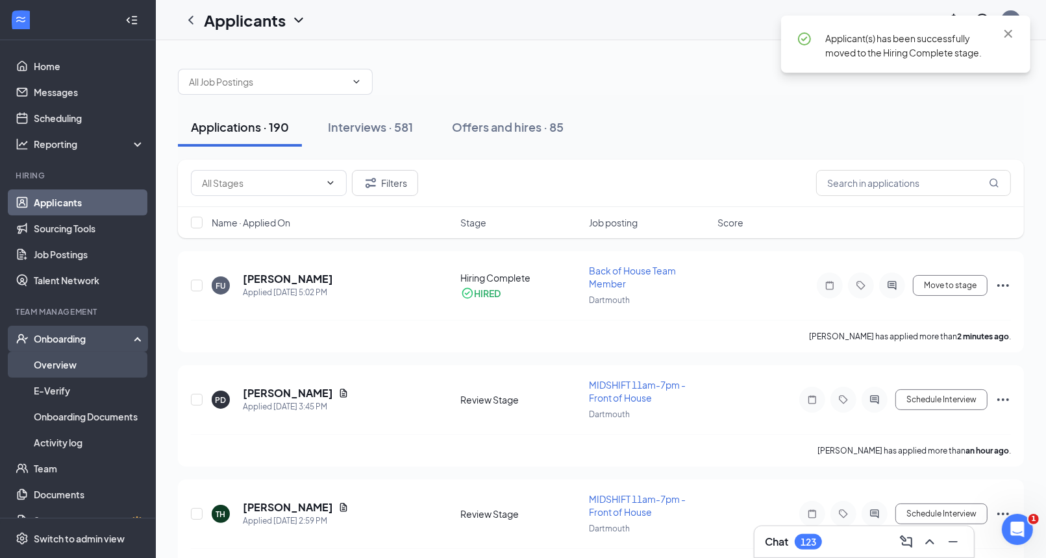
click at [105, 367] on link "Overview" at bounding box center [89, 365] width 111 height 26
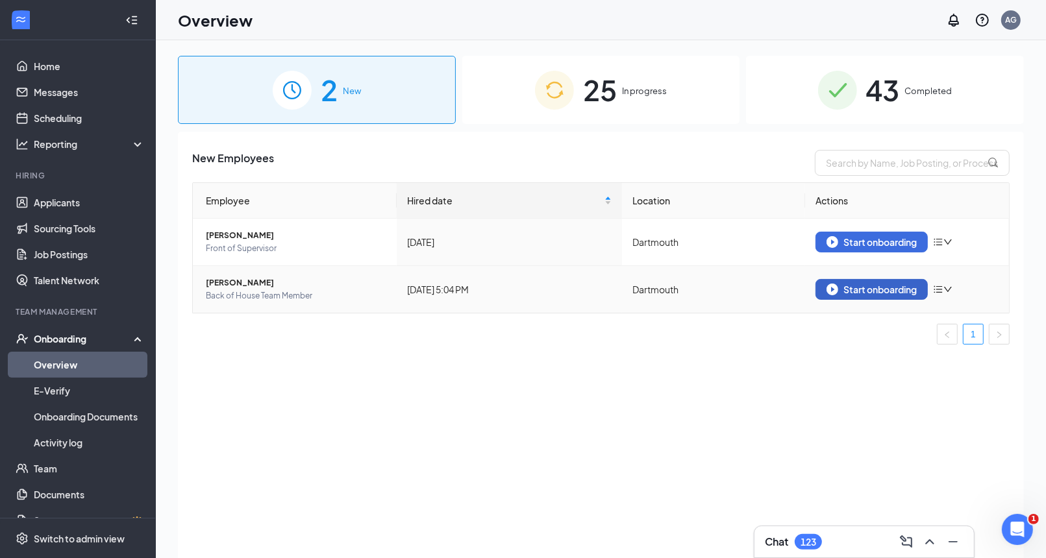
click at [901, 289] on div "Start onboarding" at bounding box center [871, 290] width 90 height 12
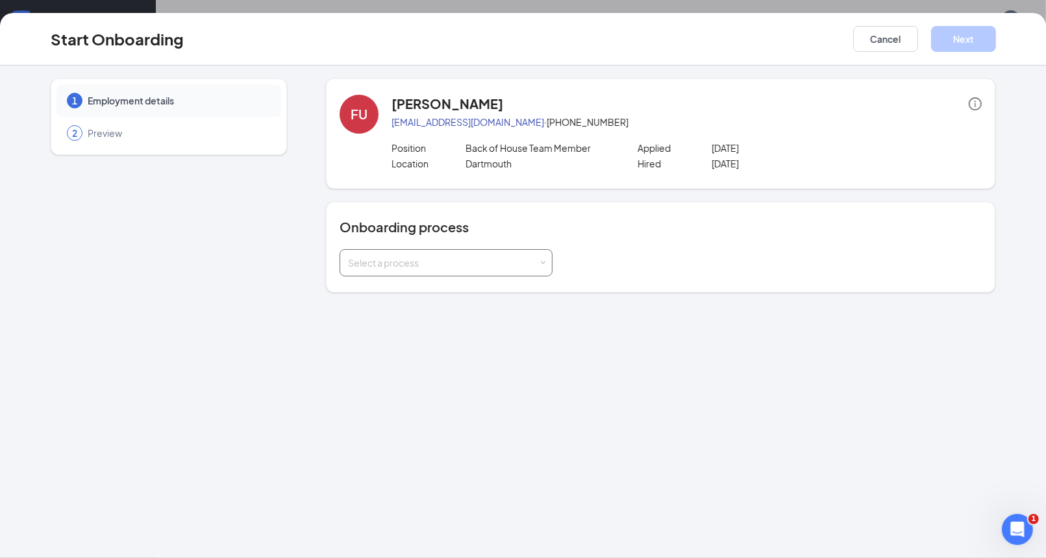
click at [525, 263] on div "Select a process" at bounding box center [443, 262] width 190 height 13
click at [500, 290] on li "New Hire Onboarding" at bounding box center [445, 288] width 213 height 23
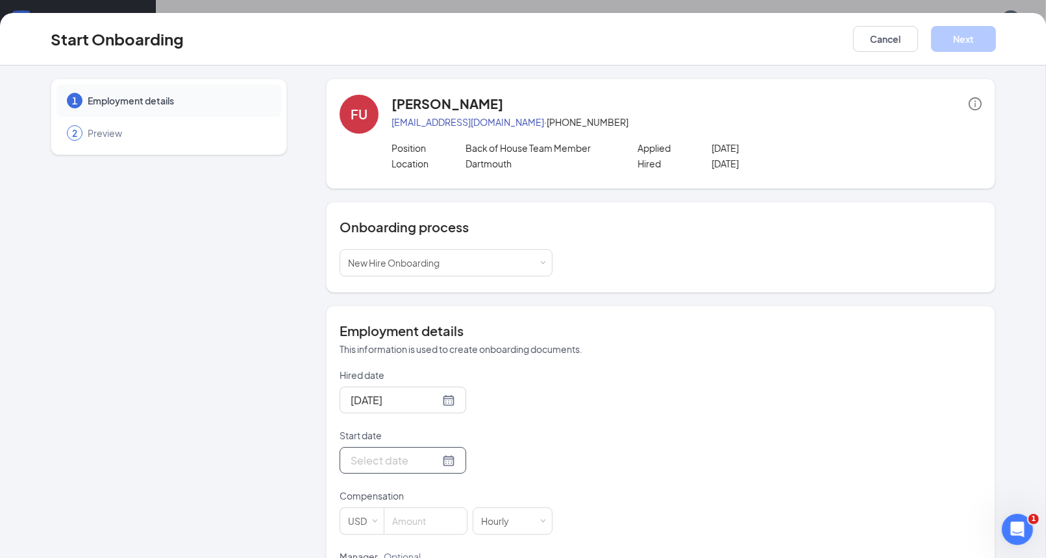
click at [430, 454] on div at bounding box center [402, 460] width 104 height 16
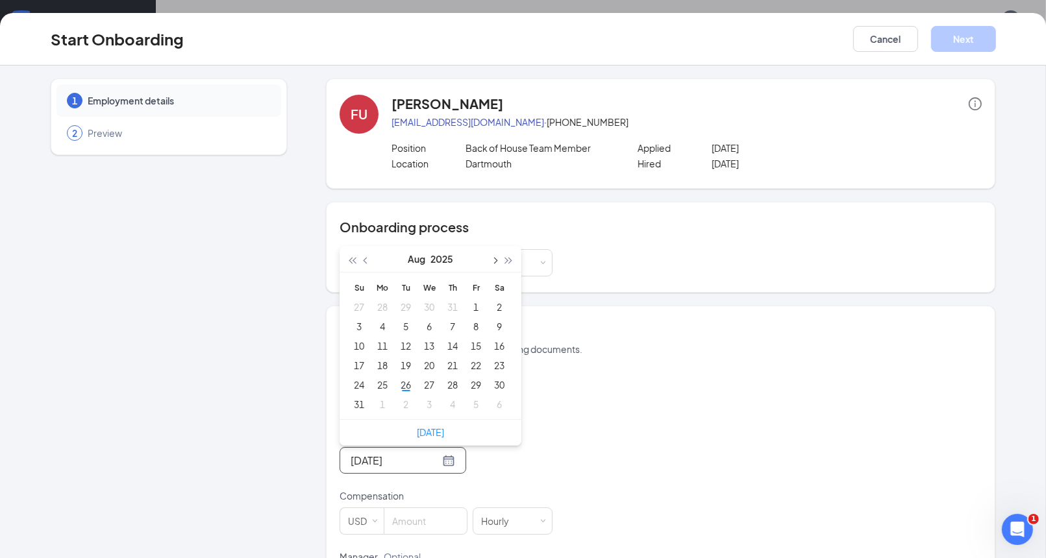
type input "Jul 31, 2025"
click at [494, 260] on span "button" at bounding box center [494, 261] width 6 height 6
type input "Sep 8, 2025"
click at [386, 321] on div "8" at bounding box center [382, 327] width 16 height 16
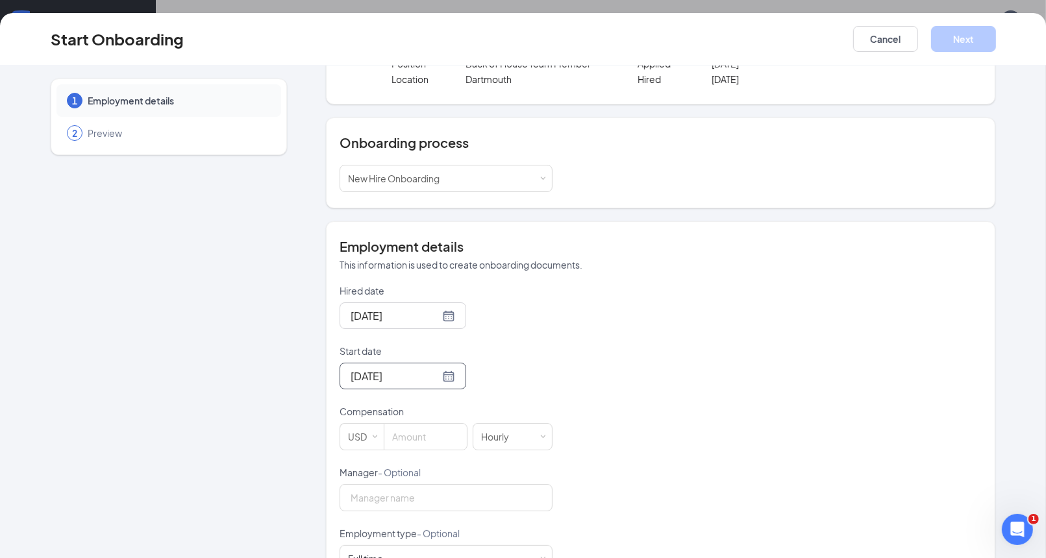
scroll to position [177, 0]
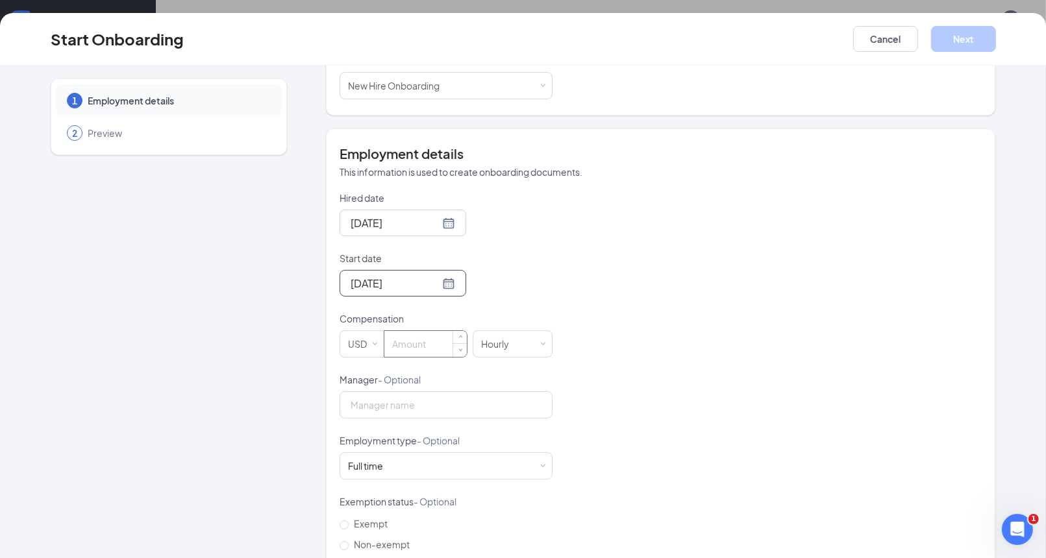
click at [440, 348] on input at bounding box center [425, 344] width 82 height 26
type input "18"
click at [964, 51] on button "Next" at bounding box center [963, 39] width 65 height 26
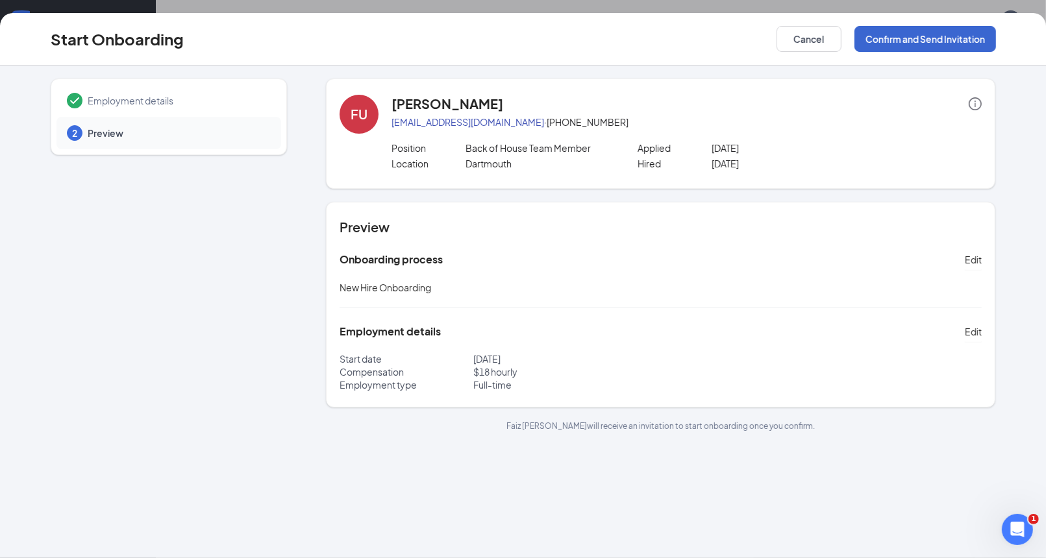
scroll to position [0, 0]
click at [942, 50] on button "Confirm and Send Invitation" at bounding box center [924, 39] width 141 height 26
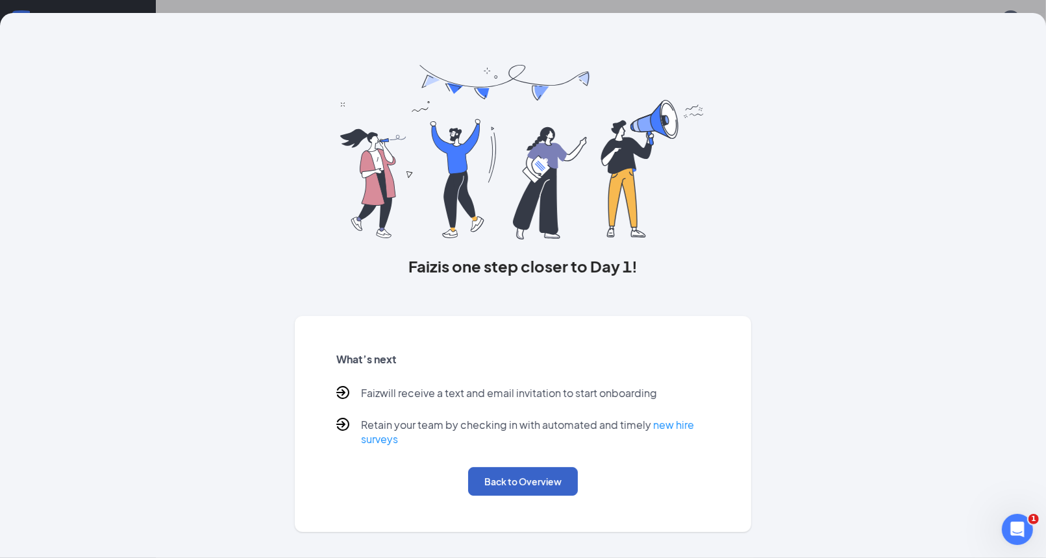
click at [528, 491] on button "Back to Overview" at bounding box center [523, 481] width 110 height 29
